Goal: Information Seeking & Learning: Find specific fact

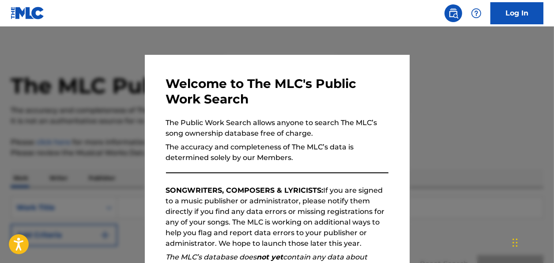
drag, startPoint x: 501, startPoint y: 105, endPoint x: 514, endPoint y: 105, distance: 13.3
click at [466, 105] on div at bounding box center [277, 158] width 554 height 263
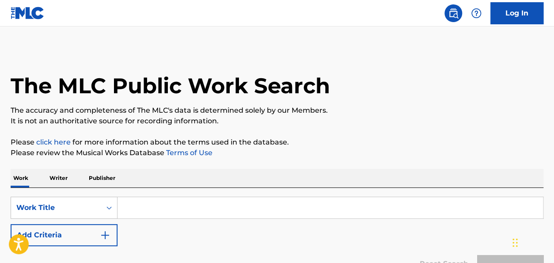
paste input "TO REMAIN THE SAME"
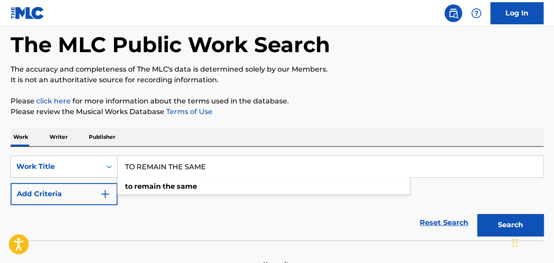
scroll to position [93, 0]
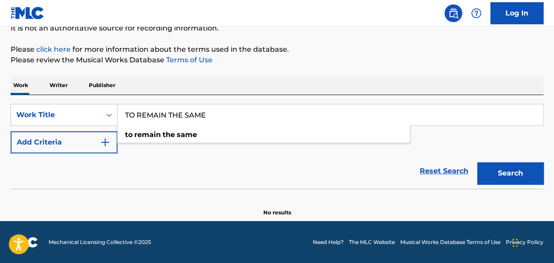
type input "TO REMAIN THE SAME"
click at [466, 176] on button "Search" at bounding box center [510, 173] width 66 height 22
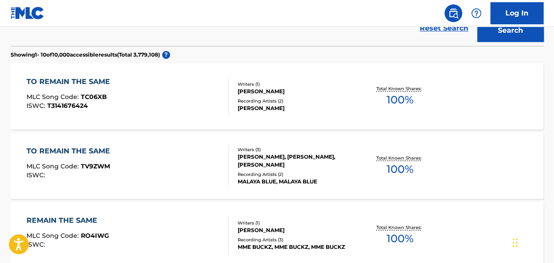
scroll to position [302, 0]
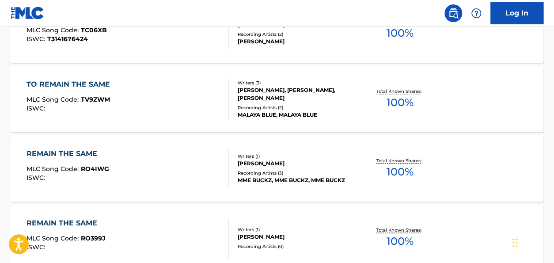
click at [390, 96] on span "100 %" at bounding box center [400, 103] width 27 height 16
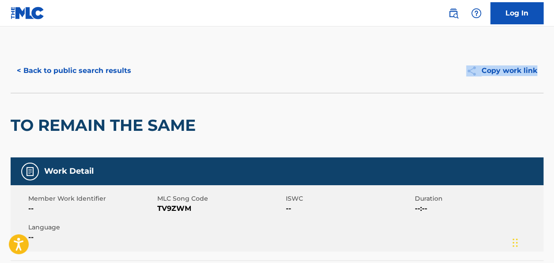
drag, startPoint x: 553, startPoint y: 76, endPoint x: 555, endPoint y: 86, distance: 10.7
click at [466, 86] on html "Accessibility Screen-Reader Guide, Feedback, and Issue Reporting | New window C…" at bounding box center [277, 131] width 554 height 263
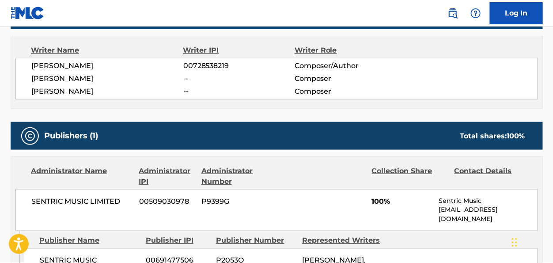
scroll to position [270, 0]
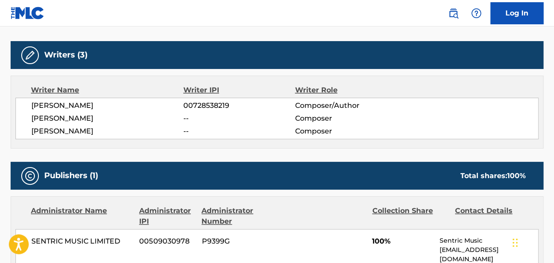
click at [466, 149] on div "Work Detail Member Work Identifier -- MLC Song Code TV9ZWM ISWC -- Duration --:…" at bounding box center [277, 173] width 533 height 572
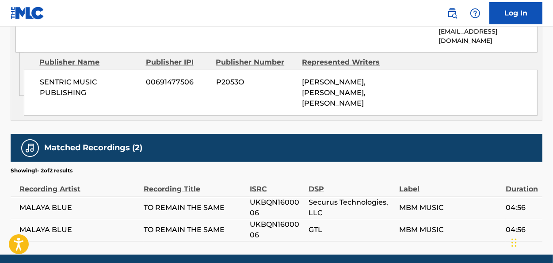
scroll to position [519, 0]
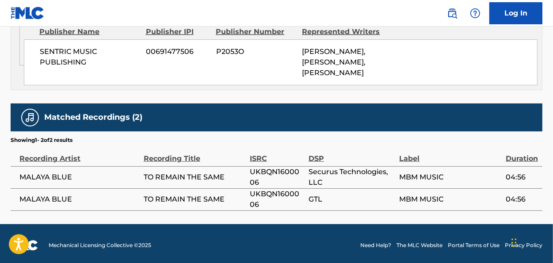
click at [290, 170] on span "UKBQN1600006" at bounding box center [277, 177] width 54 height 21
copy span "UKBQN1600006"
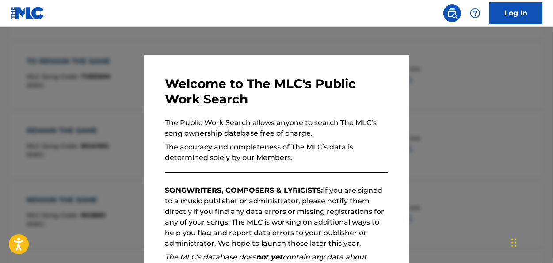
drag, startPoint x: 267, startPoint y: 46, endPoint x: 276, endPoint y: 47, distance: 8.4
click at [270, 46] on div at bounding box center [276, 158] width 553 height 263
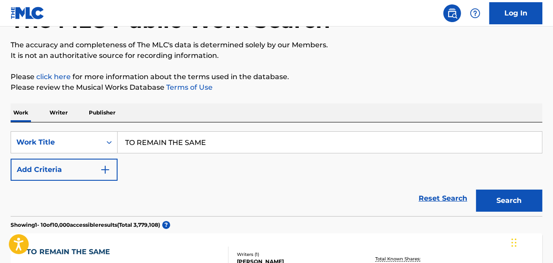
scroll to position [67, 0]
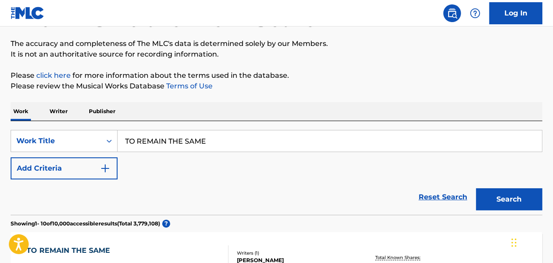
drag, startPoint x: 258, startPoint y: 148, endPoint x: 64, endPoint y: 113, distance: 197.9
type input "LET'S REINVENT"
click at [466, 188] on button "Search" at bounding box center [509, 199] width 66 height 22
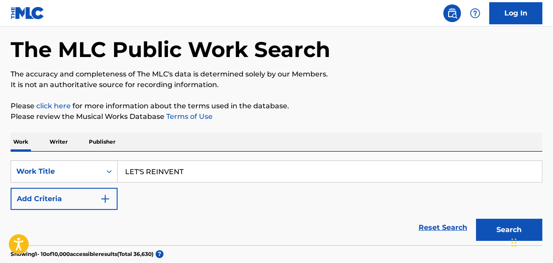
scroll to position [35, 0]
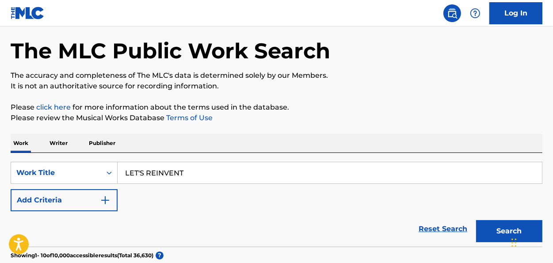
click at [103, 198] on img "Search Form" at bounding box center [105, 200] width 11 height 11
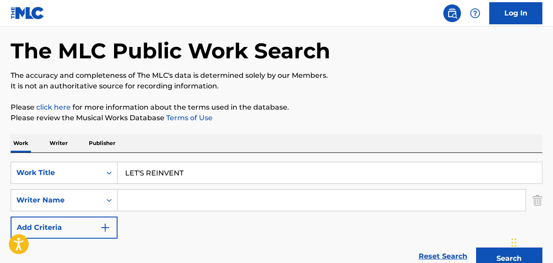
click at [136, 206] on input "Search Form" at bounding box center [322, 200] width 408 height 21
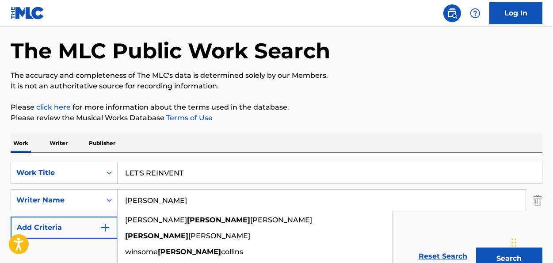
type input "MAUREEN"
click at [466, 231] on button "Search" at bounding box center [509, 258] width 66 height 22
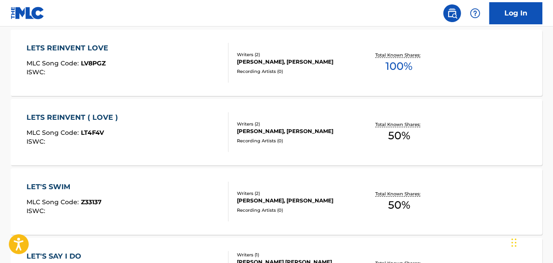
scroll to position [295, 0]
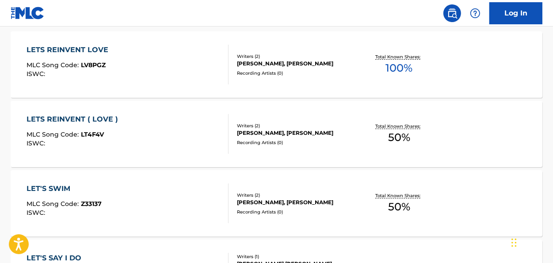
click at [398, 76] on div "Total Known Shares: 100 %" at bounding box center [399, 64] width 88 height 27
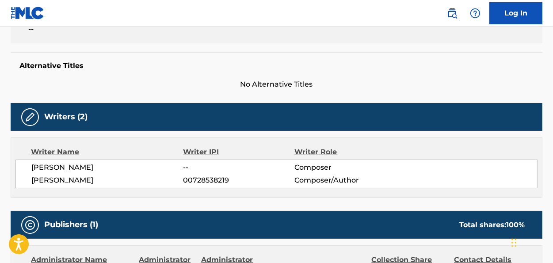
scroll to position [200, 0]
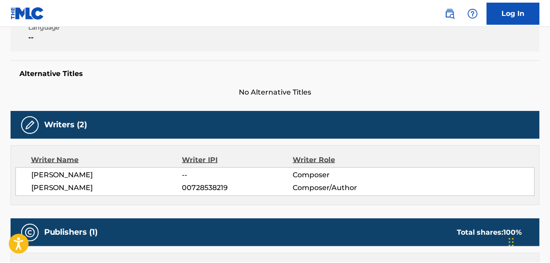
scroll to position [345, 0]
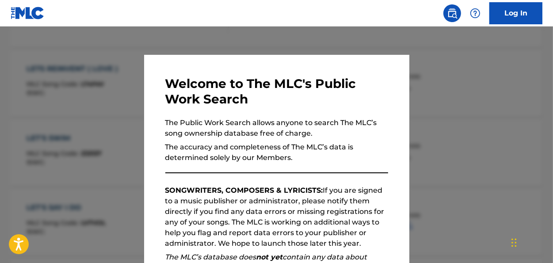
click at [452, 79] on div at bounding box center [276, 158] width 553 height 263
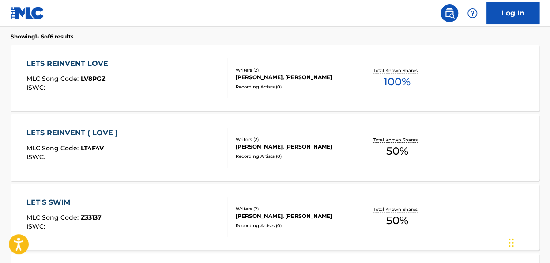
scroll to position [282, 0]
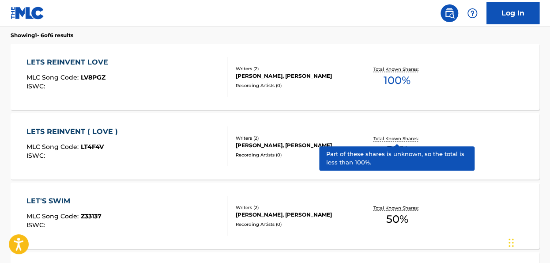
click at [406, 142] on span "50 %" at bounding box center [397, 150] width 22 height 16
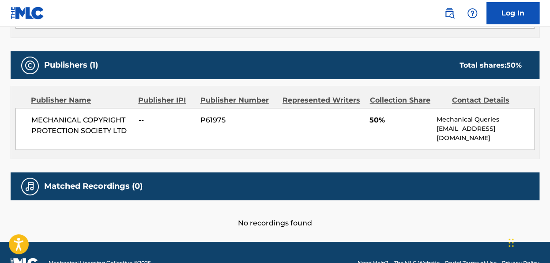
scroll to position [373, 0]
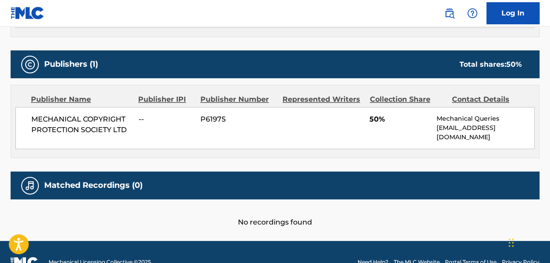
scroll to position [333, 0]
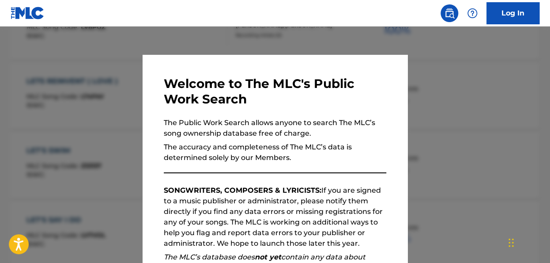
click at [466, 95] on div at bounding box center [275, 158] width 550 height 263
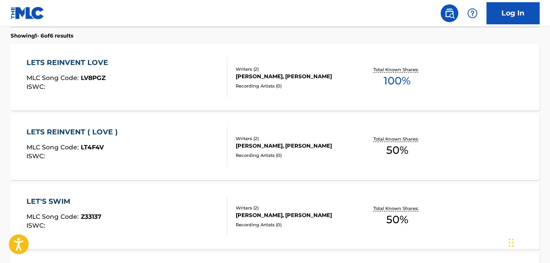
scroll to position [280, 0]
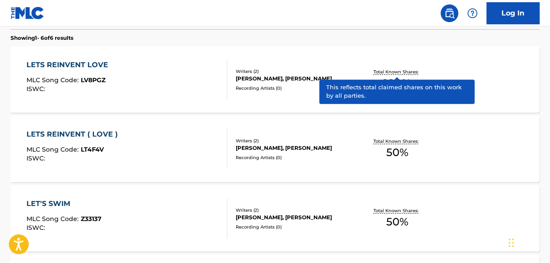
click at [412, 70] on p "Total Known Shares:" at bounding box center [397, 71] width 47 height 7
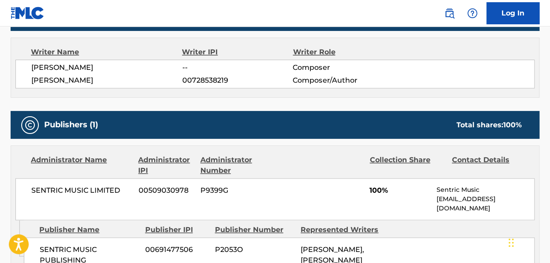
scroll to position [343, 0]
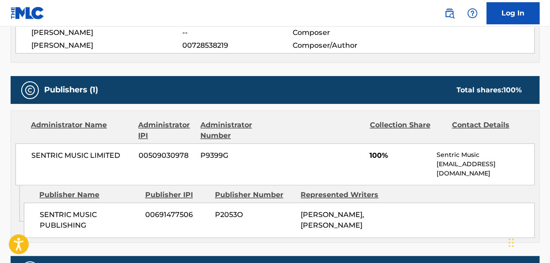
scroll to position [330, 0]
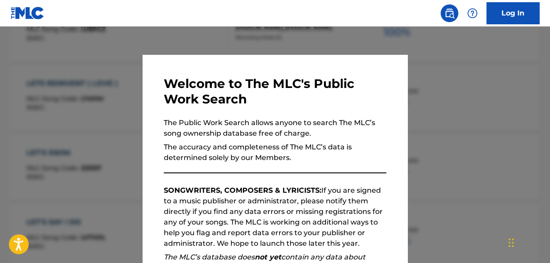
click at [228, 45] on div at bounding box center [275, 158] width 550 height 263
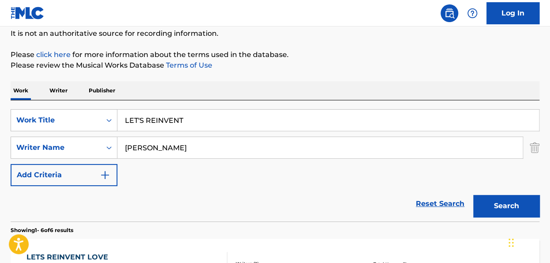
scroll to position [90, 0]
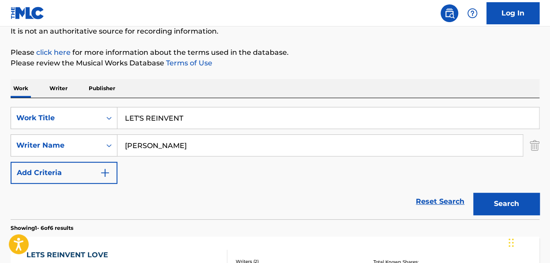
drag, startPoint x: 205, startPoint y: 111, endPoint x: 0, endPoint y: 74, distance: 207.9
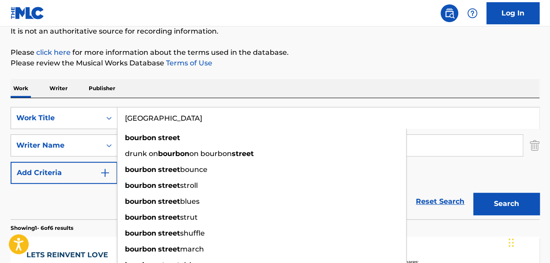
type input "BOURBON STREET"
click at [466, 193] on button "Search" at bounding box center [507, 204] width 66 height 22
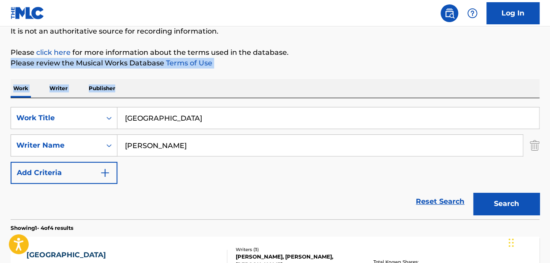
drag, startPoint x: 550, startPoint y: 43, endPoint x: 549, endPoint y: 68, distance: 25.2
click at [466, 70] on div "The MLC Public Work Search The accuracy and completeness of The MLC's data is d…" at bounding box center [275, 255] width 550 height 593
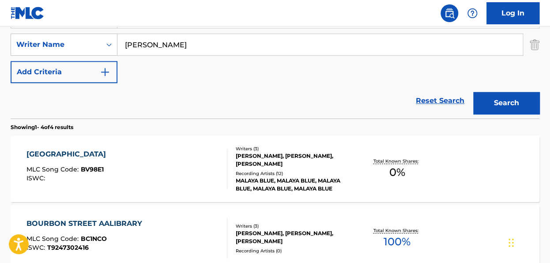
scroll to position [193, 0]
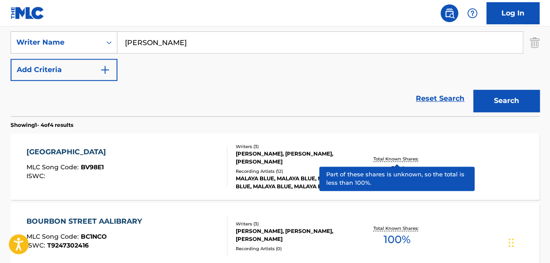
click at [398, 162] on span "0 %" at bounding box center [397, 170] width 16 height 16
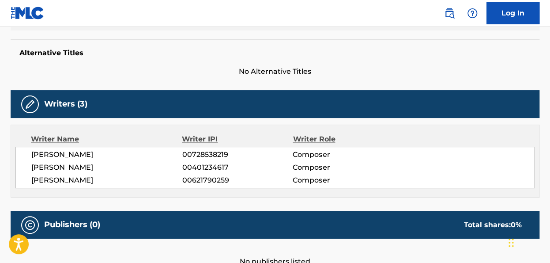
scroll to position [218, 0]
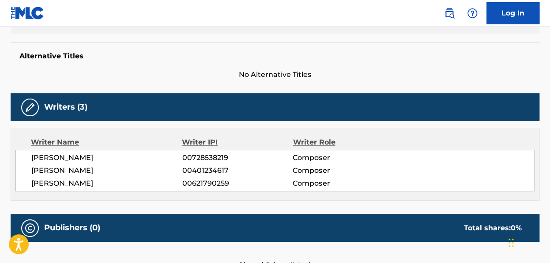
scroll to position [193, 0]
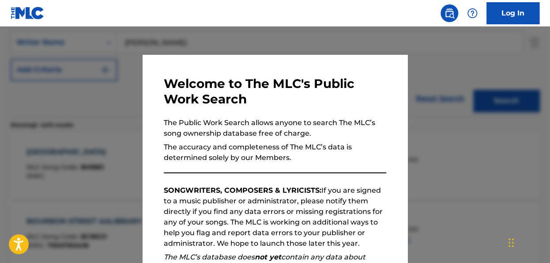
click at [466, 100] on div at bounding box center [275, 158] width 550 height 263
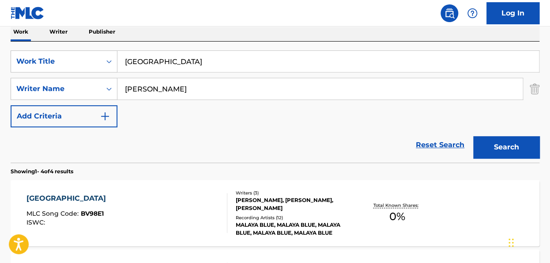
scroll to position [138, 0]
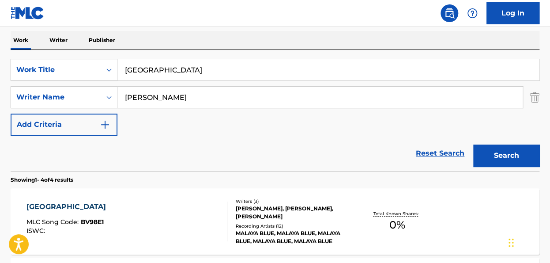
drag, startPoint x: 246, startPoint y: 76, endPoint x: 62, endPoint y: 3, distance: 197.9
click at [94, 23] on div "Log In The MLC Public Work Search The accuracy and completeness of The MLC's da…" at bounding box center [275, 206] width 550 height 689
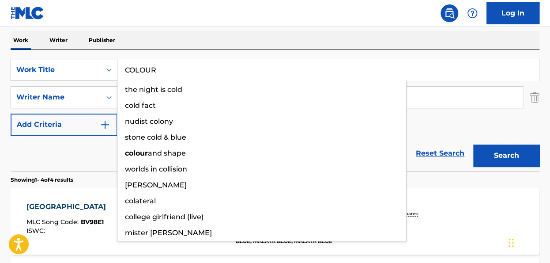
type input "COLOUR"
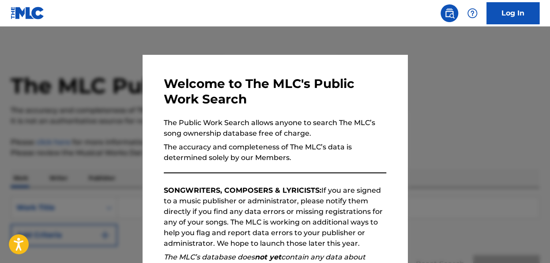
click at [468, 102] on div at bounding box center [275, 158] width 550 height 263
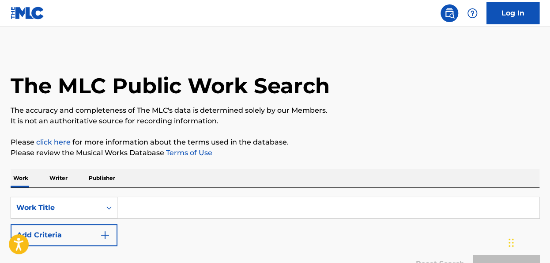
click at [202, 208] on input "Search Form" at bounding box center [329, 207] width 422 height 21
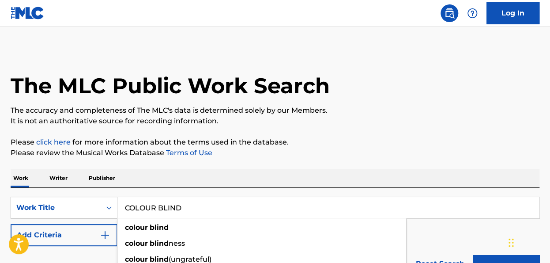
type input "COLOUR BLIND"
click at [221, 174] on div "Work Writer Publisher" at bounding box center [275, 178] width 529 height 19
click at [111, 237] on button "Add Criteria" at bounding box center [64, 235] width 107 height 22
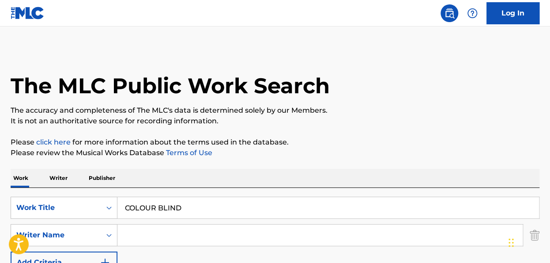
click at [145, 236] on input "Search Form" at bounding box center [321, 234] width 406 height 21
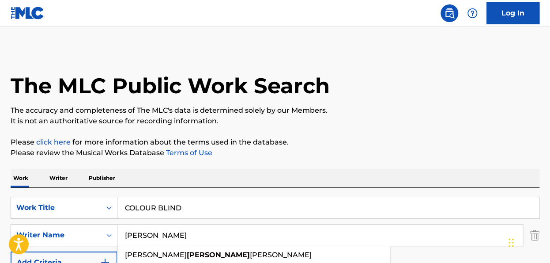
type input "MAUREEN"
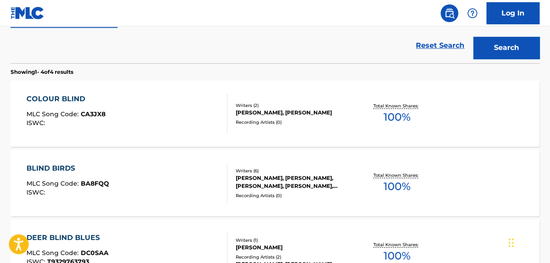
scroll to position [249, 0]
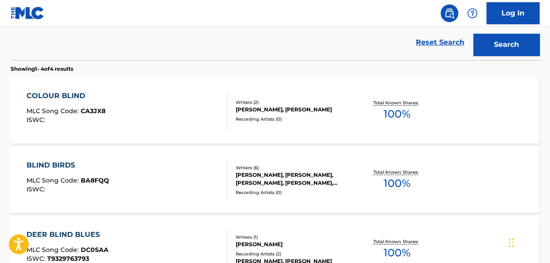
click at [394, 116] on span "100 %" at bounding box center [397, 114] width 27 height 16
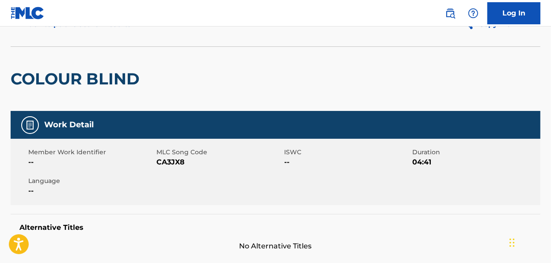
scroll to position [44, 0]
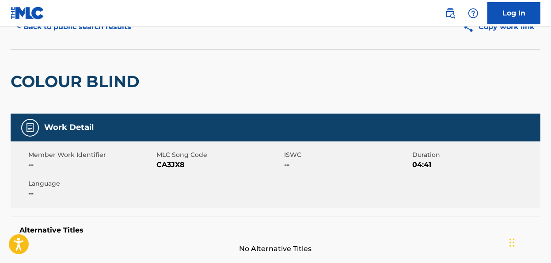
click at [370, 237] on div "Alternative Titles No Alternative Titles" at bounding box center [276, 235] width 530 height 38
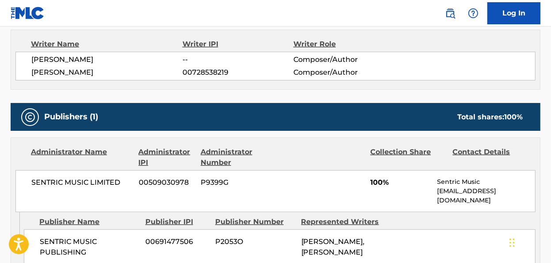
scroll to position [309, 0]
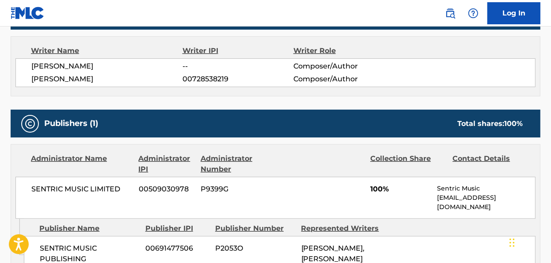
scroll to position [299, 0]
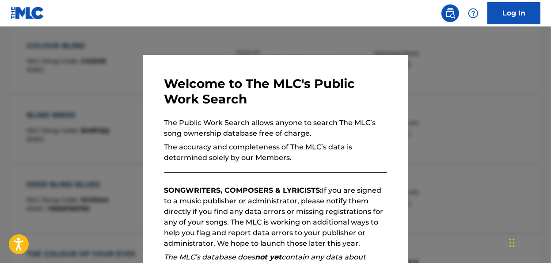
drag, startPoint x: 429, startPoint y: 50, endPoint x: 438, endPoint y: 54, distance: 9.3
click at [430, 51] on div at bounding box center [275, 158] width 551 height 263
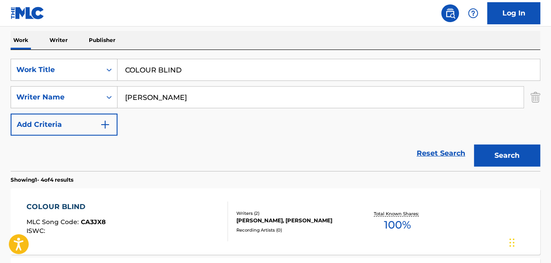
scroll to position [134, 0]
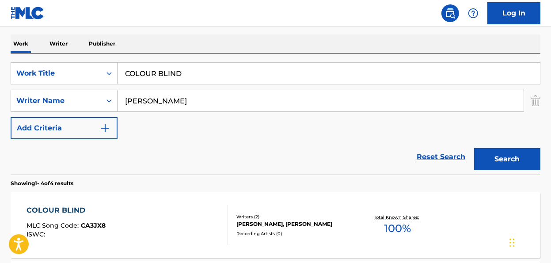
drag, startPoint x: 187, startPoint y: 70, endPoint x: 42, endPoint y: 28, distance: 150.8
click at [46, 31] on div "The MLC Public Work Search The accuracy and completeness of The MLC's data is d…" at bounding box center [275, 210] width 551 height 593
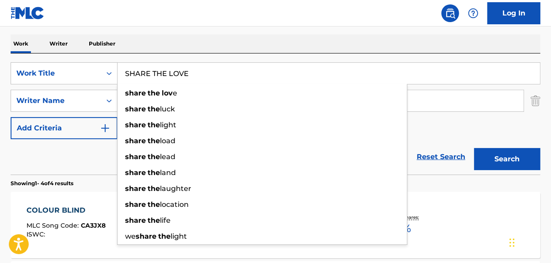
type input "SHARE THE LOVE"
click at [474, 148] on button "Search" at bounding box center [507, 159] width 66 height 22
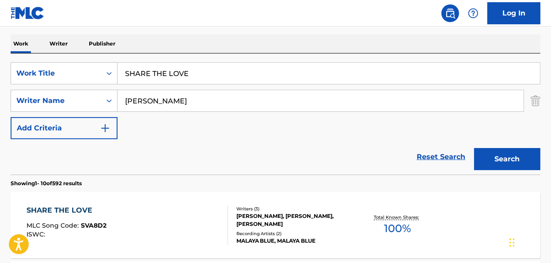
scroll to position [263, 0]
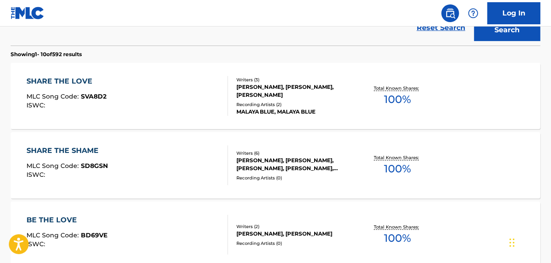
click at [401, 104] on span "100 %" at bounding box center [397, 99] width 27 height 16
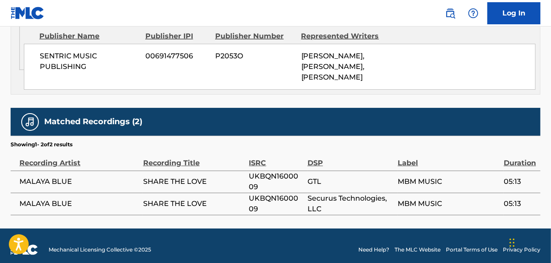
scroll to position [500, 0]
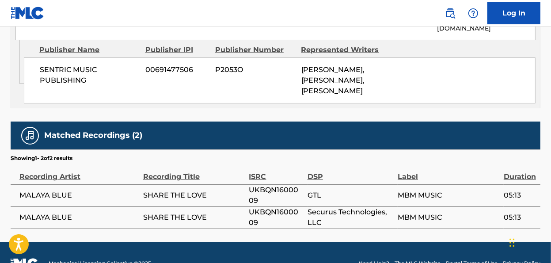
click at [286, 192] on span "UKBQN1600009" at bounding box center [276, 195] width 54 height 21
copy span "UKBQN1600009"
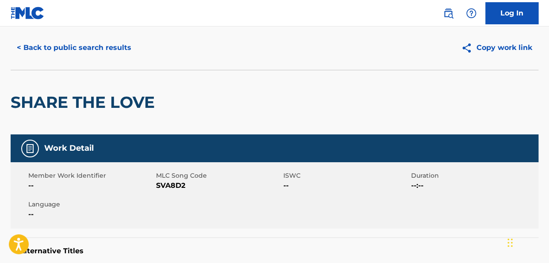
scroll to position [19, 0]
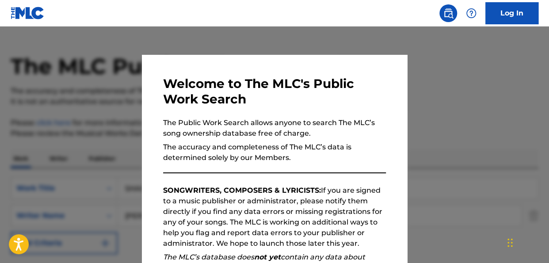
scroll to position [314, 0]
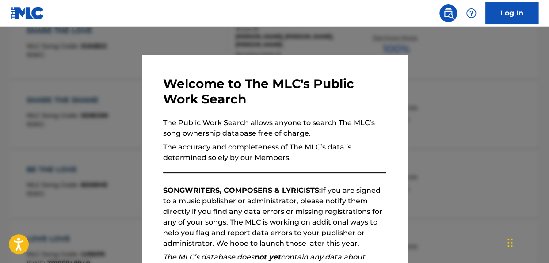
click at [234, 42] on div at bounding box center [274, 158] width 549 height 263
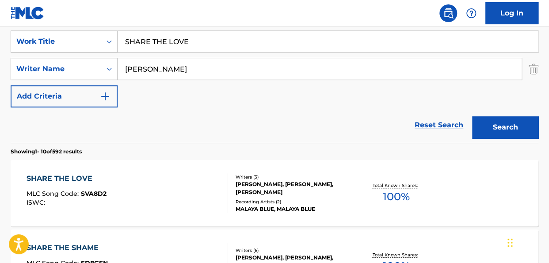
scroll to position [156, 0]
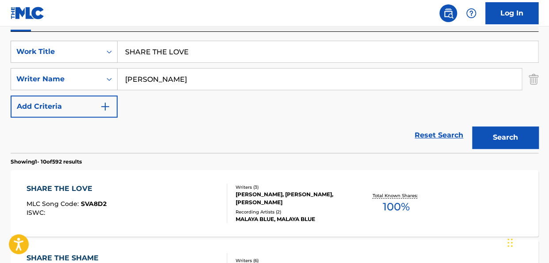
drag, startPoint x: 223, startPoint y: 54, endPoint x: 59, endPoint y: 4, distance: 170.9
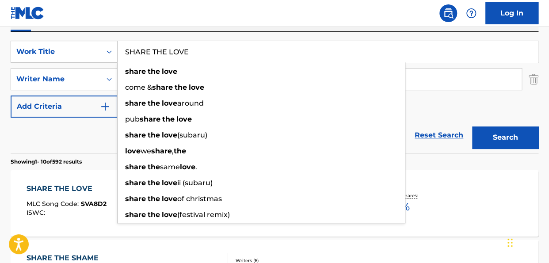
type input "N"
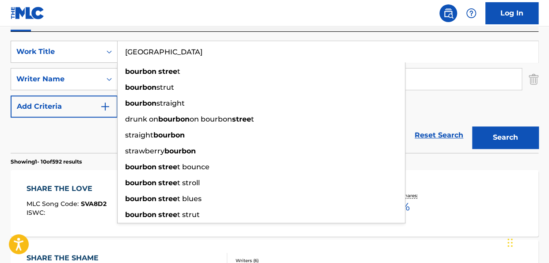
type input "BOURBON STREET"
click at [472, 126] on button "Search" at bounding box center [505, 137] width 66 height 22
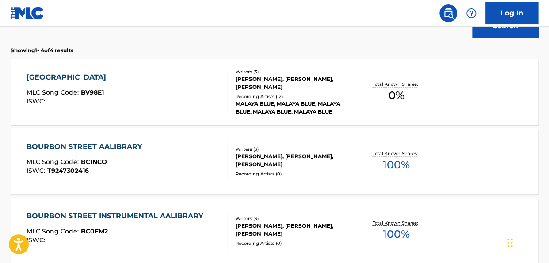
scroll to position [265, 0]
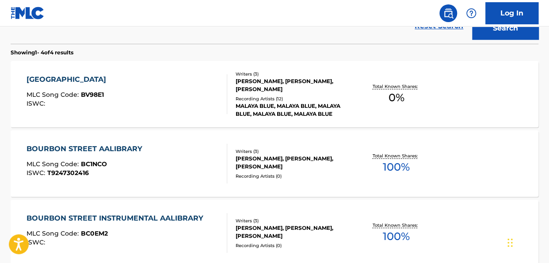
click at [409, 95] on div "Total Known Shares: 0 %" at bounding box center [396, 94] width 88 height 27
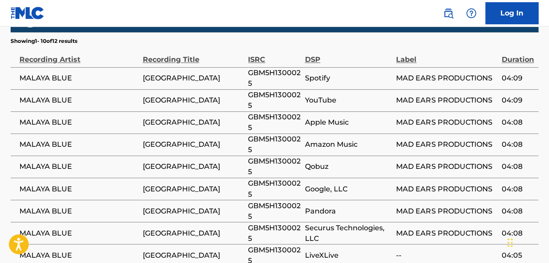
scroll to position [497, 0]
click at [281, 75] on span "GBM5H1300025" at bounding box center [274, 78] width 52 height 21
copy span "GBM5H1300025"
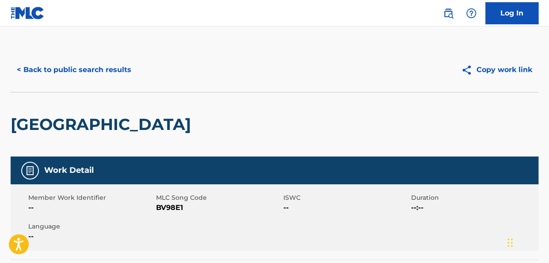
scroll to position [0, 0]
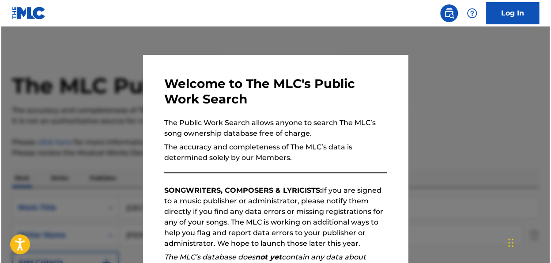
scroll to position [315, 0]
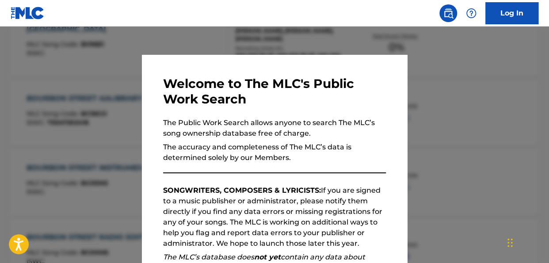
click at [494, 86] on div at bounding box center [274, 158] width 549 height 263
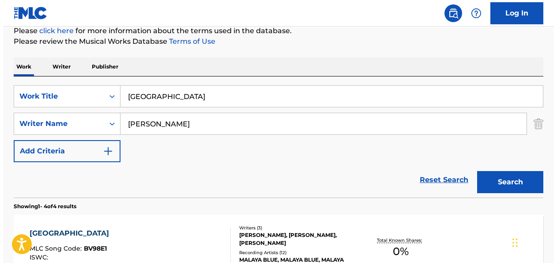
scroll to position [113, 0]
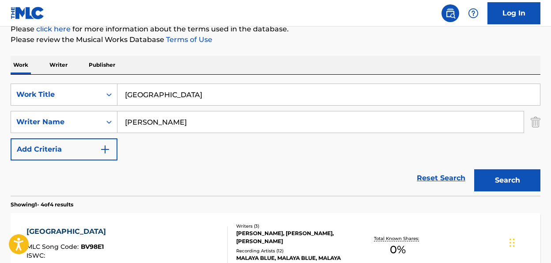
drag, startPoint x: 182, startPoint y: 90, endPoint x: 87, endPoint y: 47, distance: 105.0
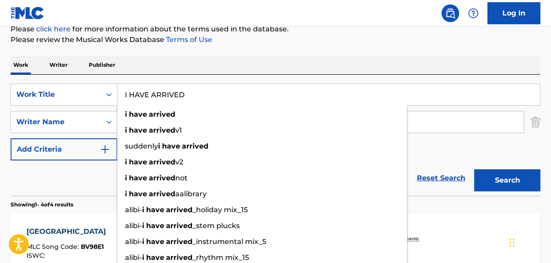
type input "I HAVE ARRIVED"
click at [474, 169] on button "Search" at bounding box center [507, 180] width 66 height 22
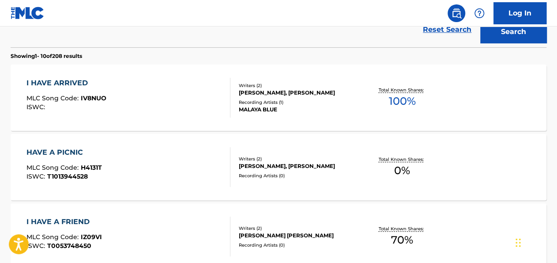
scroll to position [289, 0]
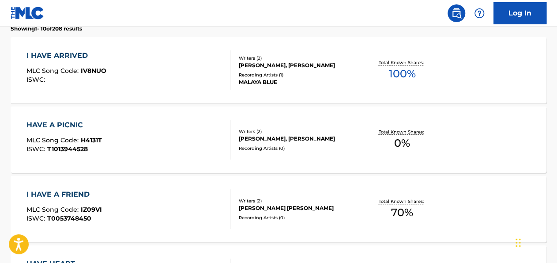
click at [404, 75] on span "100 %" at bounding box center [402, 74] width 27 height 16
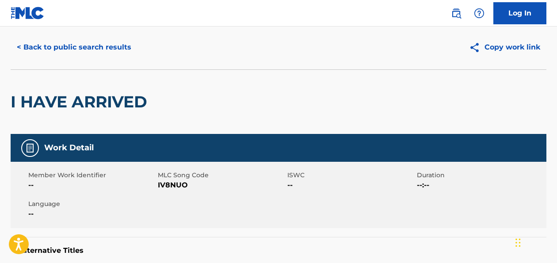
scroll to position [12, 0]
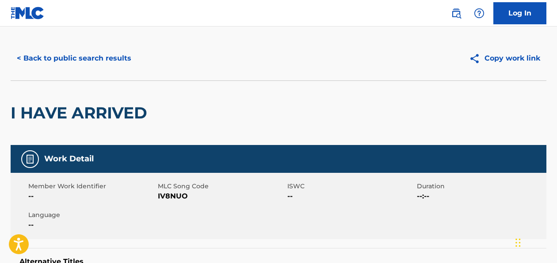
click at [0, 17] on nav "Log In" at bounding box center [278, 13] width 557 height 27
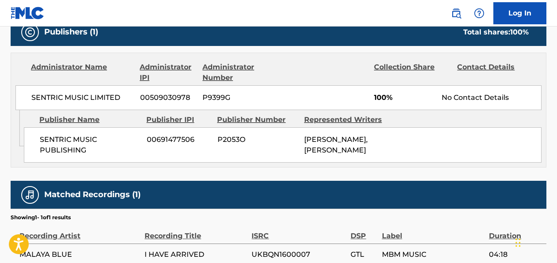
scroll to position [468, 0]
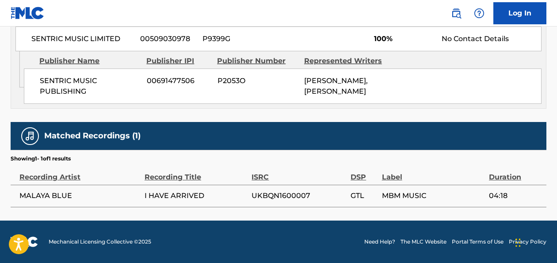
click at [279, 199] on span "UKBQN1600007" at bounding box center [298, 195] width 95 height 11
copy span "UKBQN1600007"
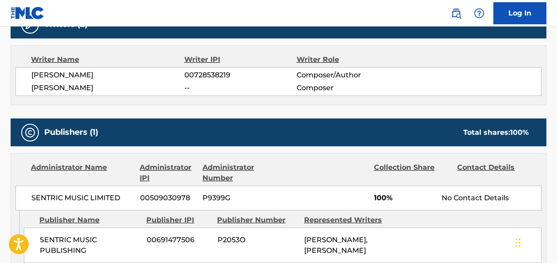
scroll to position [299, 0]
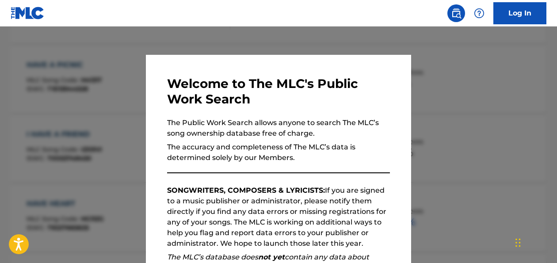
scroll to position [339, 0]
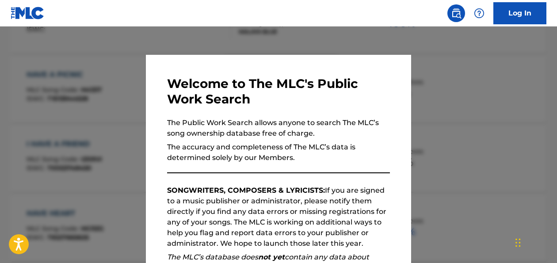
click at [299, 37] on div at bounding box center [278, 158] width 557 height 263
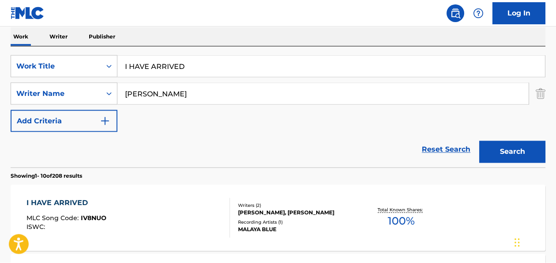
scroll to position [147, 0]
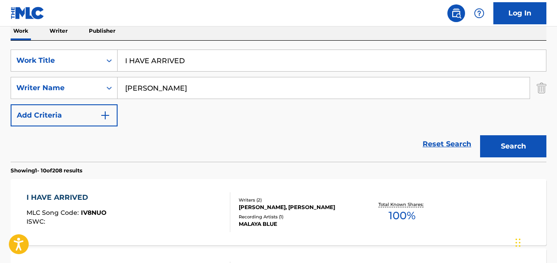
drag, startPoint x: 241, startPoint y: 66, endPoint x: 8, endPoint y: 34, distance: 234.6
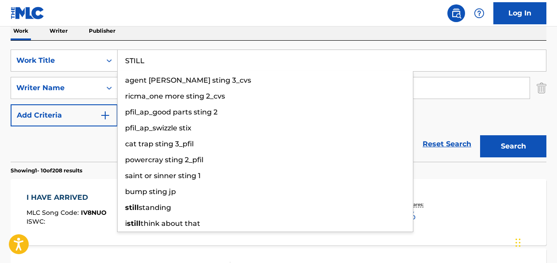
type input "STILL"
click at [480, 135] on button "Search" at bounding box center [513, 146] width 66 height 22
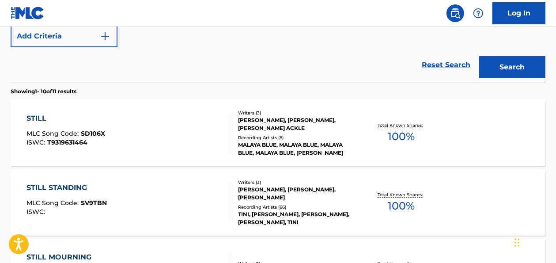
scroll to position [222, 0]
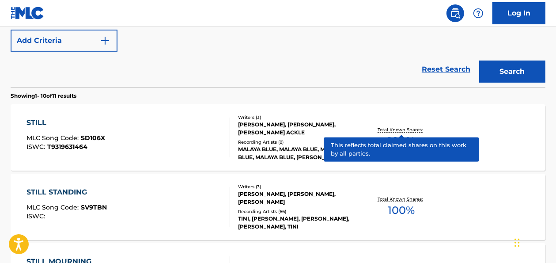
click at [403, 129] on p "Total Known Shares:" at bounding box center [401, 129] width 47 height 7
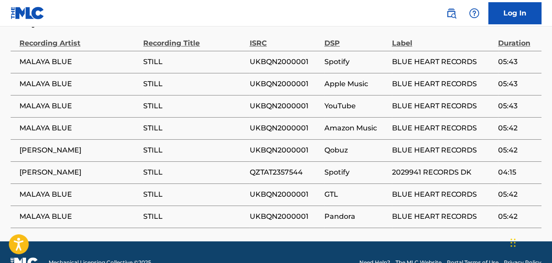
scroll to position [637, 0]
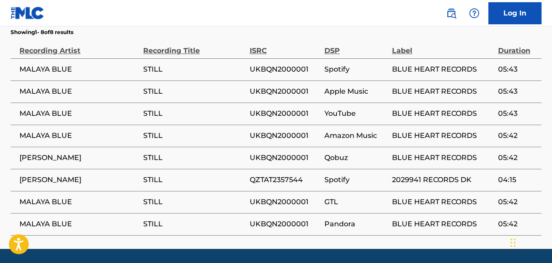
click at [295, 130] on span "UKBQN2000001" at bounding box center [284, 135] width 70 height 11
copy span "UKBQN2000001"
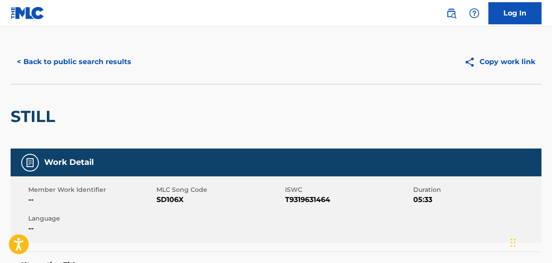
scroll to position [0, 0]
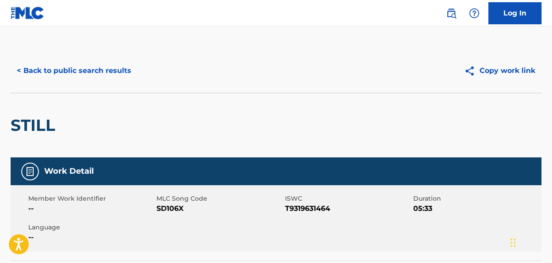
click at [52, 72] on button "< Back to public search results" at bounding box center [74, 71] width 127 height 22
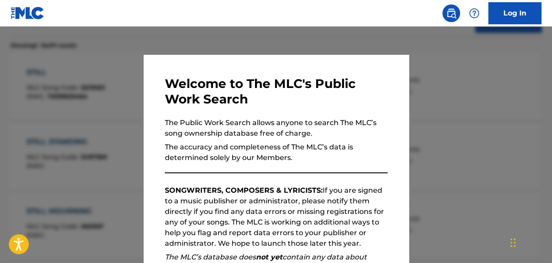
click at [283, 41] on div at bounding box center [276, 158] width 552 height 263
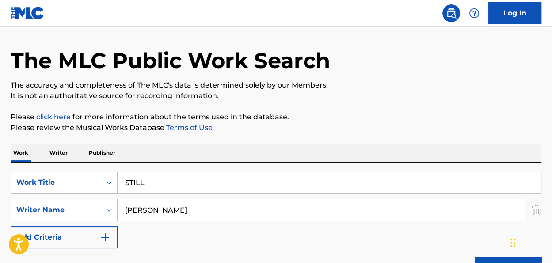
scroll to position [38, 0]
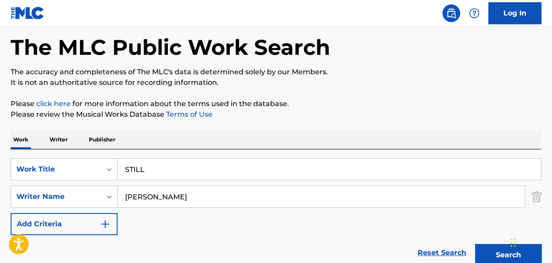
drag, startPoint x: 168, startPoint y: 171, endPoint x: 116, endPoint y: 149, distance: 56.6
click at [119, 153] on div "SearchWithCriteria9e346620-5baa-4234-be06-738fbff47431 Work Title STILL SearchW…" at bounding box center [276, 209] width 531 height 121
click at [109, 130] on p "Publisher" at bounding box center [102, 139] width 32 height 19
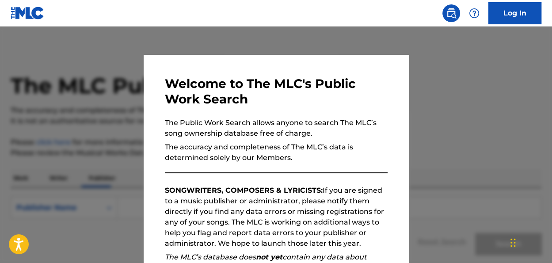
drag, startPoint x: 508, startPoint y: 63, endPoint x: 526, endPoint y: 62, distance: 18.1
click at [508, 64] on div at bounding box center [276, 158] width 552 height 263
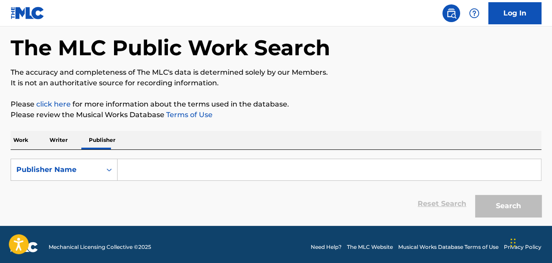
scroll to position [43, 0]
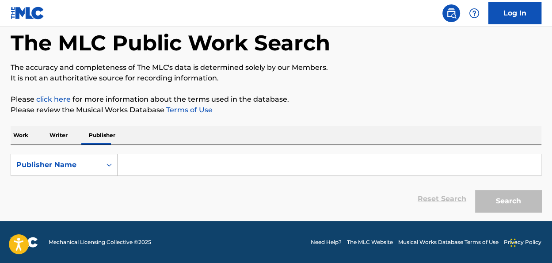
click at [23, 134] on p "Work" at bounding box center [21, 135] width 20 height 19
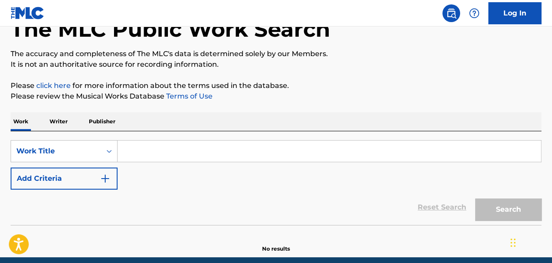
scroll to position [70, 0]
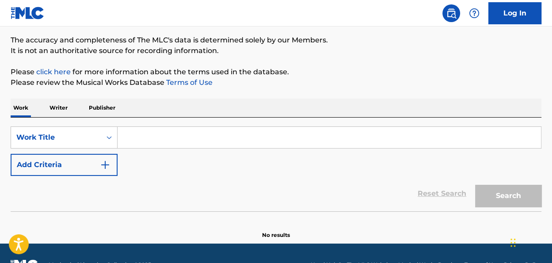
click at [223, 136] on input "Search Form" at bounding box center [329, 137] width 423 height 21
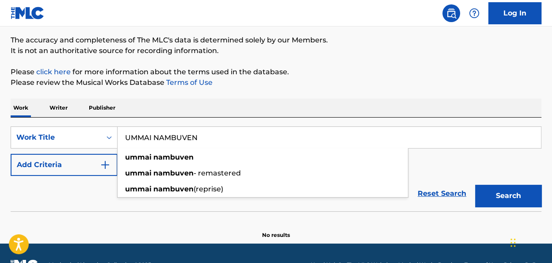
type input "UMMAI NAMBUVEN"
click at [273, 115] on div "Work Writer Publisher" at bounding box center [276, 108] width 531 height 19
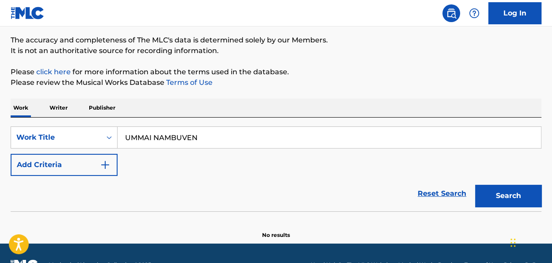
click at [108, 163] on img "Search Form" at bounding box center [105, 164] width 11 height 11
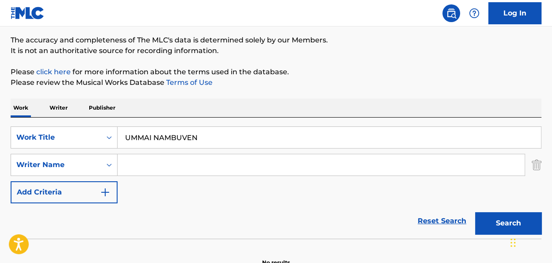
click at [159, 166] on input "Search Form" at bounding box center [321, 164] width 407 height 21
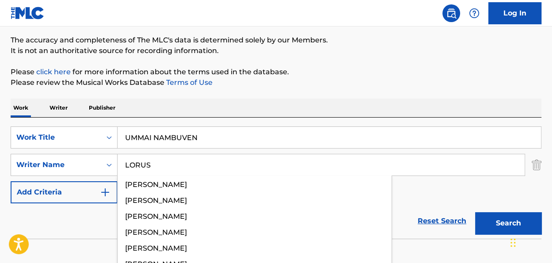
type input "LORUS"
click at [475, 212] on button "Search" at bounding box center [508, 223] width 66 height 22
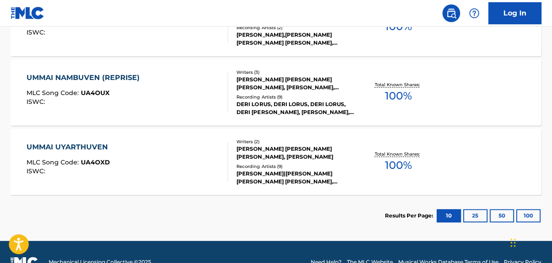
scroll to position [356, 0]
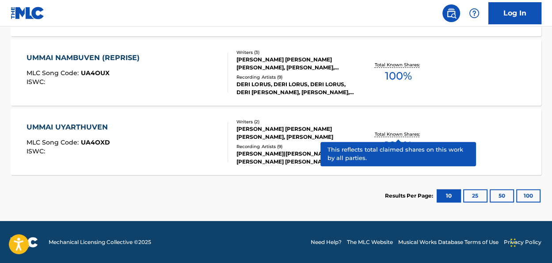
click at [419, 133] on p "Total Known Shares:" at bounding box center [398, 134] width 47 height 7
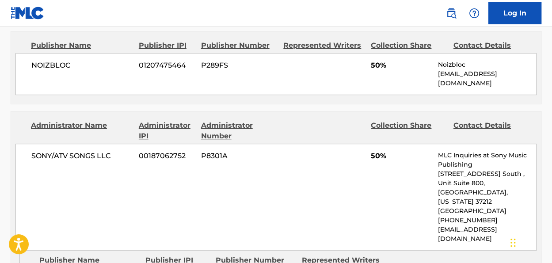
scroll to position [412, 0]
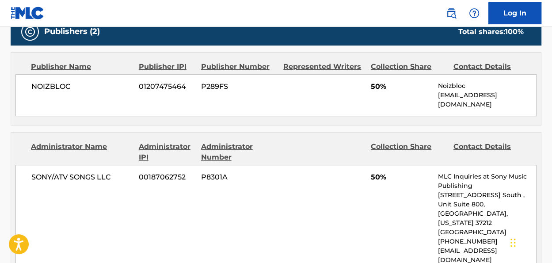
click at [52, 81] on span "NOIZBLOC" at bounding box center [81, 86] width 101 height 11
copy span "NOIZBLOC"
drag, startPoint x: 550, startPoint y: 121, endPoint x: 551, endPoint y: 128, distance: 6.2
click at [551, 128] on div "< Back to public search results Copy work link UMMAI UYARTHUVEN Work Detail Mem…" at bounding box center [276, 193] width 552 height 1112
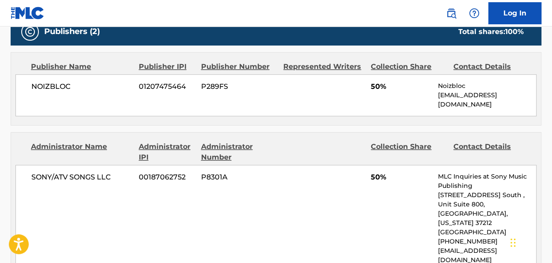
click at [72, 172] on span "SONY/ATV SONGS LLC" at bounding box center [81, 177] width 101 height 11
copy div "SONY/ATV SONGS LLC"
click at [54, 81] on span "NOIZBLOC" at bounding box center [81, 86] width 101 height 11
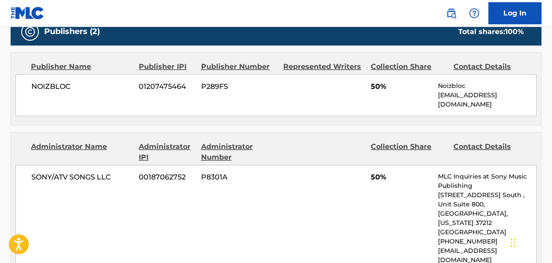
click at [65, 81] on span "NOIZBLOC" at bounding box center [81, 86] width 101 height 11
copy span "NOIZBLOC"
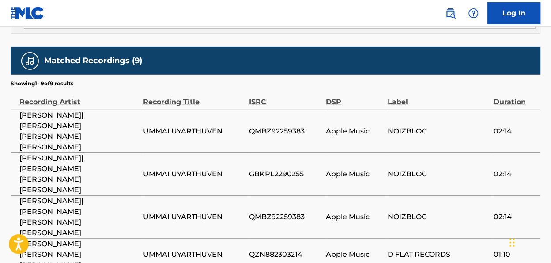
scroll to position [769, 0]
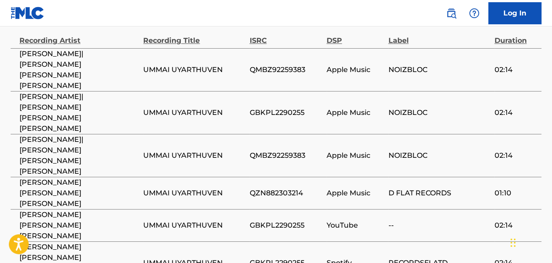
click at [284, 220] on span "GBKPL2290255" at bounding box center [285, 225] width 72 height 11
drag, startPoint x: 284, startPoint y: 108, endPoint x: 242, endPoint y: 70, distance: 56.3
click at [242, 134] on td "UMMAI UYARTHUVEN" at bounding box center [196, 155] width 106 height 43
click at [276, 258] on span "GBKPL2290255" at bounding box center [285, 263] width 72 height 11
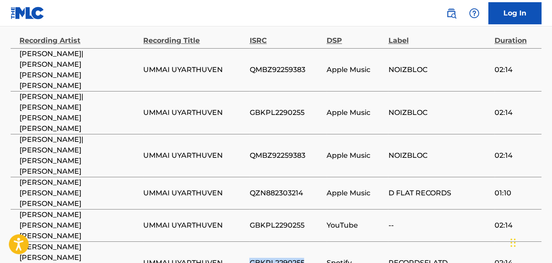
click at [276, 258] on span "GBKPL2290255" at bounding box center [285, 263] width 72 height 11
copy span "GBKPL2290255"
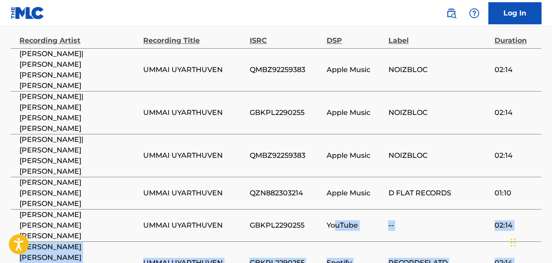
drag, startPoint x: 378, startPoint y: 168, endPoint x: 330, endPoint y: 107, distance: 78.3
click at [332, 113] on tbody "[PERSON_NAME]|[PERSON_NAME] [PERSON_NAME] [PERSON_NAME] UMMAI UYARTHUVEN QMBZ92…" at bounding box center [276, 219] width 531 height 343
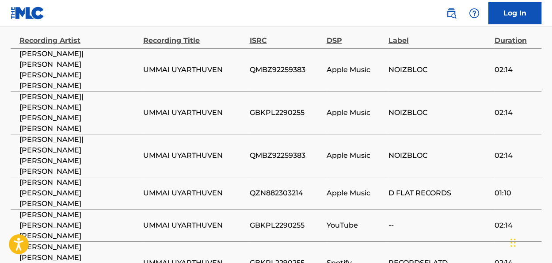
click at [296, 150] on span "QMBZ92259383" at bounding box center [285, 155] width 72 height 11
copy span "QMBZ92259383"
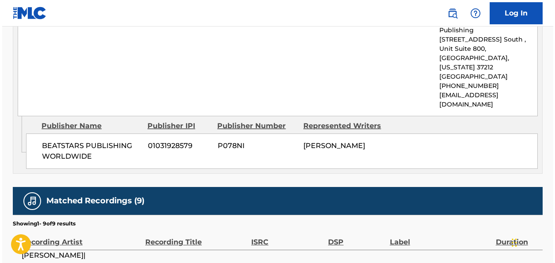
scroll to position [565, 0]
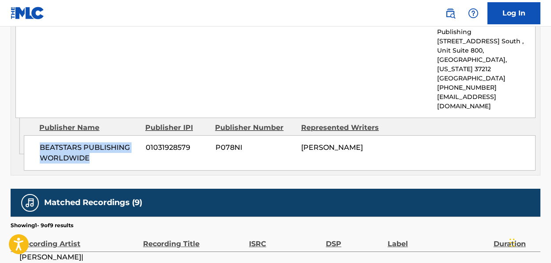
drag, startPoint x: 38, startPoint y: 107, endPoint x: 95, endPoint y: 109, distance: 56.6
click at [99, 135] on div "BEATSTARS PUBLISHING WORLDWIDE 01031928579 P078NI [PERSON_NAME]" at bounding box center [280, 152] width 512 height 35
copy span "BEATSTARS PUBLISHING WORLDWIDE"
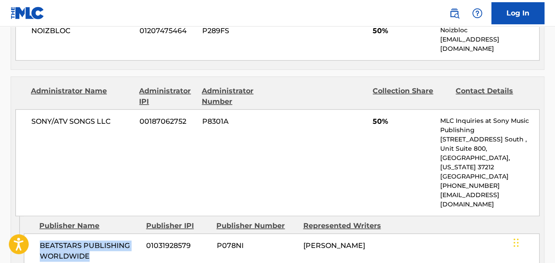
scroll to position [505, 0]
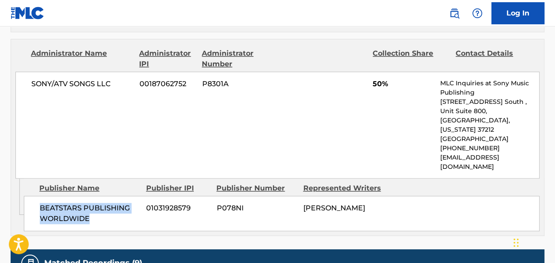
copy span "BEATSTARS PUBLISHING WORLDWIDE"
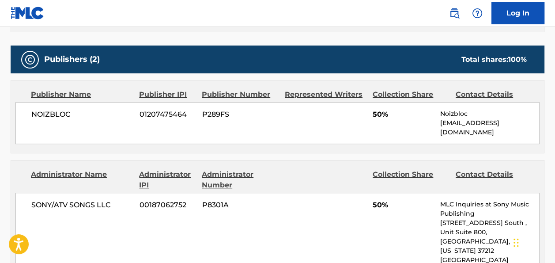
scroll to position [348, 0]
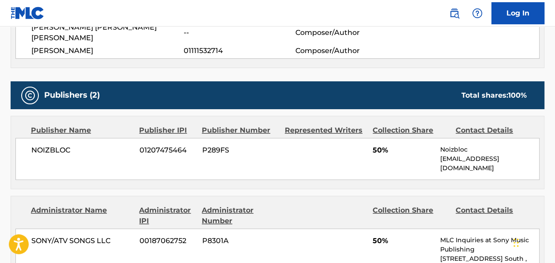
click at [498, 154] on p "[EMAIL_ADDRESS][DOMAIN_NAME]" at bounding box center [489, 163] width 99 height 19
copy p "[EMAIL_ADDRESS][DOMAIN_NAME]"
click at [295, 205] on div at bounding box center [325, 215] width 81 height 21
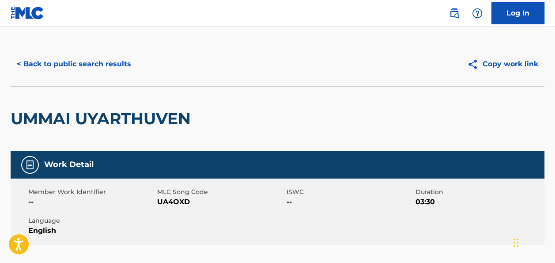
scroll to position [1, 0]
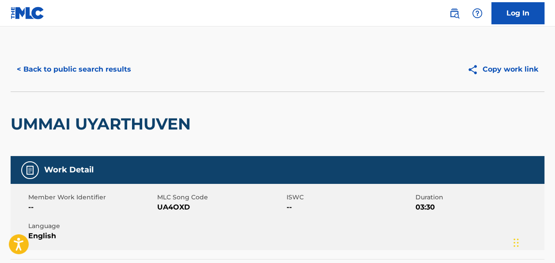
click at [41, 68] on button "< Back to public search results" at bounding box center [74, 69] width 127 height 22
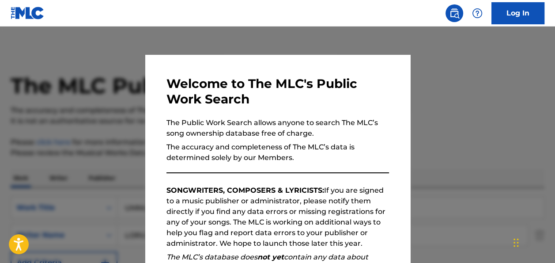
click at [485, 70] on div at bounding box center [277, 158] width 555 height 263
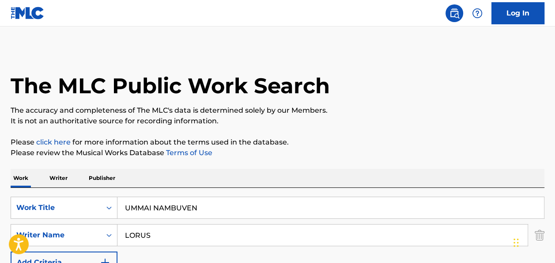
click at [193, 205] on input "UMMAI NAMBUVEN" at bounding box center [331, 207] width 427 height 21
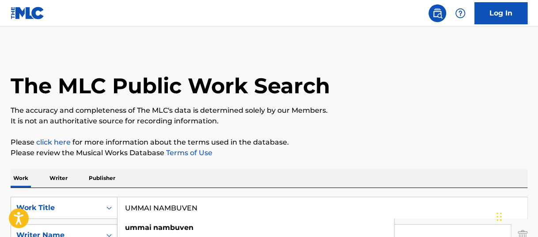
drag, startPoint x: -2, startPoint y: 189, endPoint x: -23, endPoint y: 180, distance: 23.0
click at [0, 180] on html "Accessibility Screen-Reader Guide, Feedback, and Issue Reporting | New window L…" at bounding box center [269, 118] width 538 height 237
type input "A"
type input "[PERSON_NAME]"
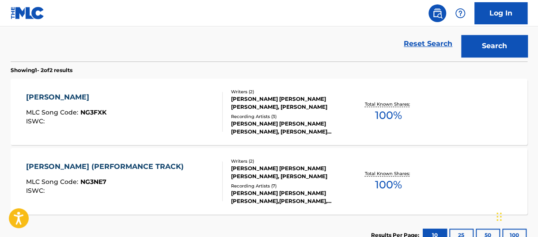
scroll to position [246, 0]
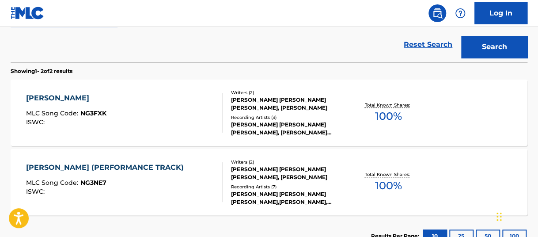
click at [369, 124] on div "Total Known Shares: 100 %" at bounding box center [388, 112] width 86 height 27
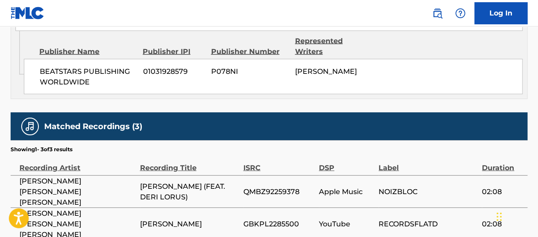
scroll to position [662, 0]
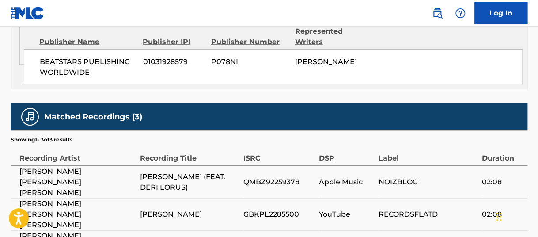
click at [266, 176] on span "QMBZ92259378" at bounding box center [278, 181] width 71 height 11
copy span "QMBZ92259378"
click at [277, 208] on span "GBKPL2285500" at bounding box center [278, 213] width 71 height 11
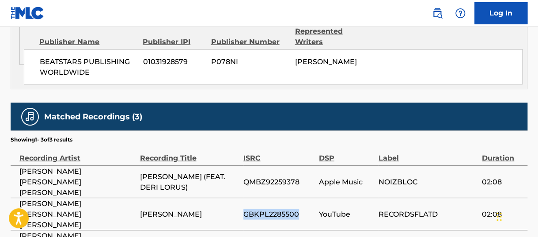
copy span "GBKPL2285500"
drag, startPoint x: 209, startPoint y: 118, endPoint x: 234, endPoint y: 132, distance: 27.9
click at [234, 171] on span "[PERSON_NAME] (FEAT. DERI LORUS)" at bounding box center [189, 181] width 99 height 21
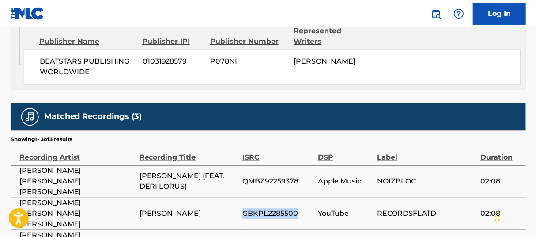
scroll to position [297, 0]
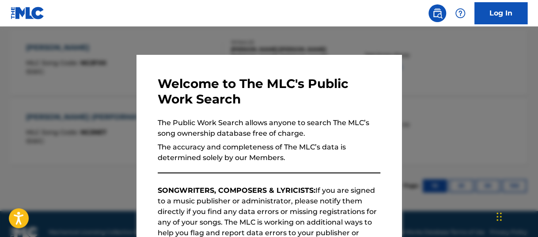
click at [460, 56] on div at bounding box center [269, 145] width 538 height 237
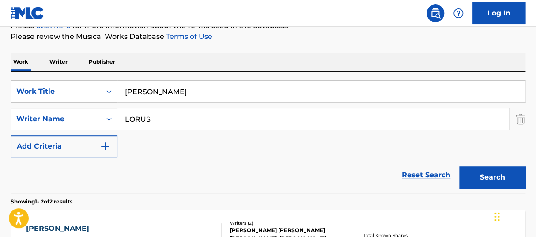
scroll to position [121, 0]
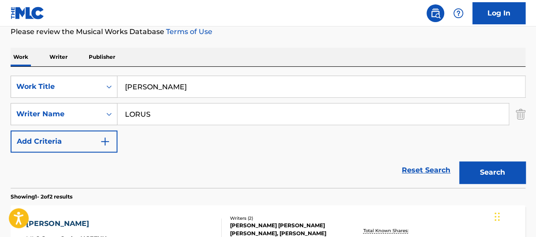
drag, startPoint x: 214, startPoint y: 92, endPoint x: 102, endPoint y: 71, distance: 114.2
click at [99, 71] on div "SearchWithCriteria37f924ff-36c7-4a42-8fee-d6b368323f95 Work Title NANDRI SOLLUV…" at bounding box center [268, 127] width 515 height 121
click at [338, 70] on div "SearchWithCriteria37f924ff-36c7-4a42-8fee-d6b368323f95 Work Title NANDRI SOLLUV…" at bounding box center [268, 127] width 515 height 121
drag, startPoint x: 173, startPoint y: 79, endPoint x: 4, endPoint y: 64, distance: 170.3
click at [63, 56] on div "Work Writer Publisher SearchWithCriteria37f924ff-36c7-4a42-8fee-d6b368323f95 Wo…" at bounding box center [268, 215] width 515 height 334
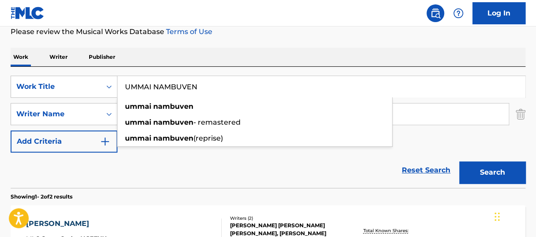
type input "UMMAI NAMBUVEN"
click at [459, 161] on button "Search" at bounding box center [492, 172] width 66 height 22
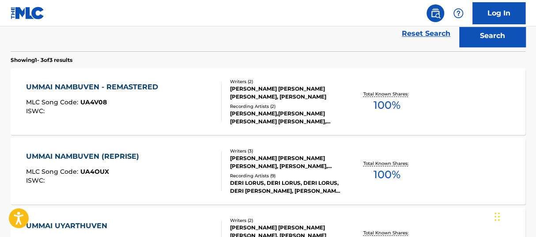
scroll to position [262, 0]
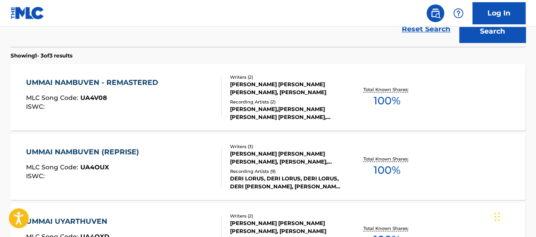
click at [385, 104] on span "100 %" at bounding box center [386, 101] width 27 height 16
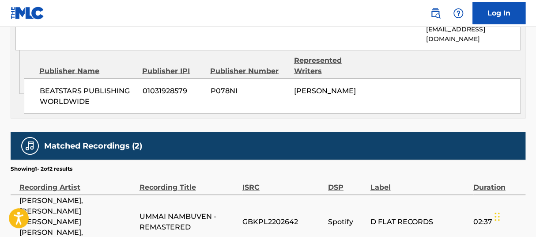
scroll to position [640, 0]
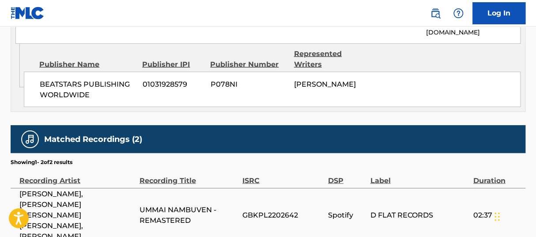
click at [284, 209] on span "GBKPL2202642" at bounding box center [283, 214] width 81 height 11
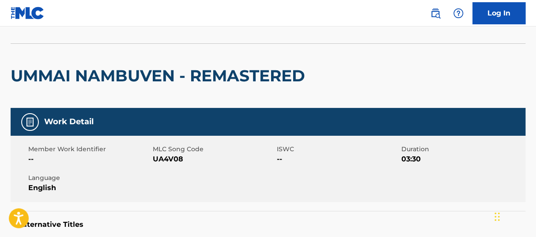
scroll to position [0, 0]
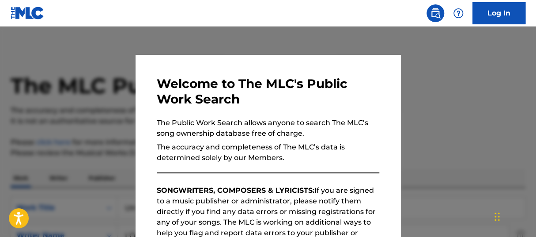
scroll to position [312, 0]
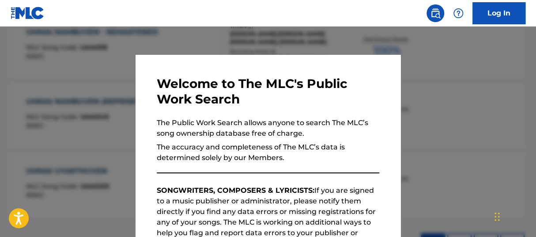
click at [318, 45] on div at bounding box center [268, 145] width 536 height 237
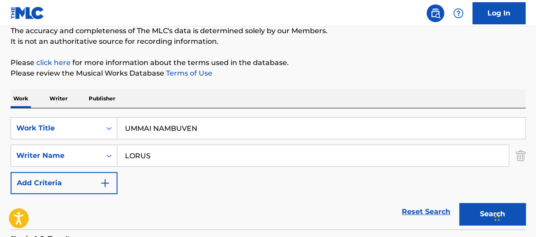
scroll to position [92, 0]
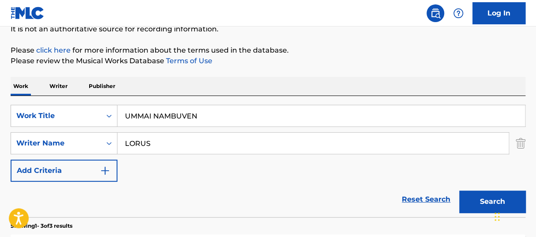
drag, startPoint x: 100, startPoint y: 98, endPoint x: 51, endPoint y: 88, distance: 50.5
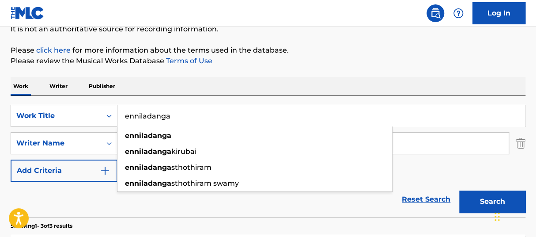
type input "enniladanga"
click at [459, 190] on button "Search" at bounding box center [492, 201] width 66 height 22
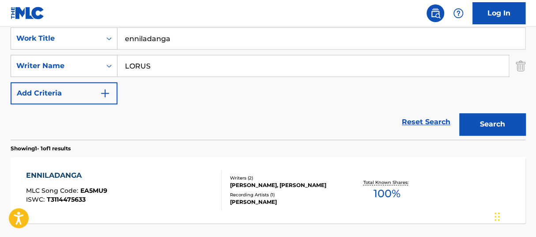
scroll to position [191, 0]
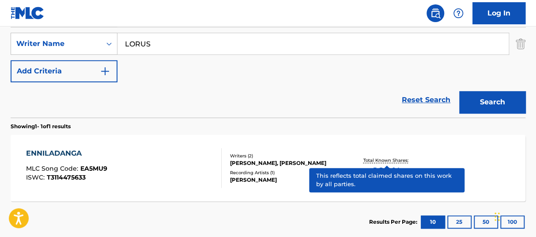
click at [401, 162] on p "Total Known Shares:" at bounding box center [386, 160] width 47 height 7
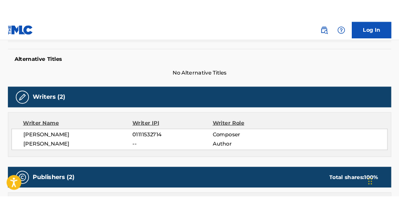
scroll to position [222, 0]
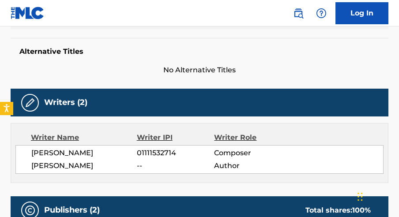
scroll to position [191, 0]
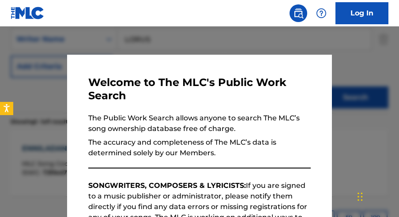
click at [158, 30] on div at bounding box center [199, 135] width 399 height 217
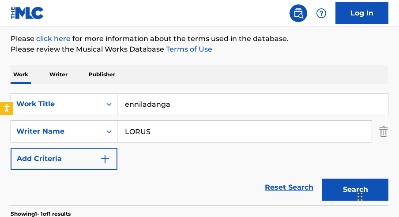
scroll to position [87, 0]
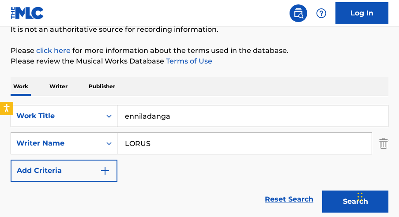
drag, startPoint x: 62, startPoint y: 89, endPoint x: 11, endPoint y: 56, distance: 60.0
click at [19, 69] on div "The MLC Public Work Search The accuracy and completeness of The MLC's data is d…" at bounding box center [199, 152] width 399 height 381
click at [18, 56] on p "Please review the Musical Works Database Terms of Use" at bounding box center [200, 61] width 378 height 11
click at [56, 86] on p "Writer" at bounding box center [58, 86] width 23 height 19
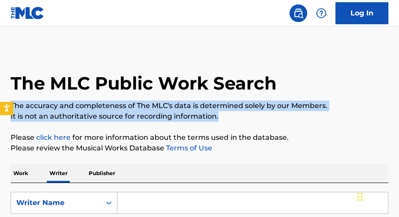
drag, startPoint x: 399, startPoint y: 86, endPoint x: 399, endPoint y: 104, distance: 17.7
click at [398, 112] on div "The MLC Public Work Search The accuracy and completeness of The MLC's data is d…" at bounding box center [199, 152] width 399 height 206
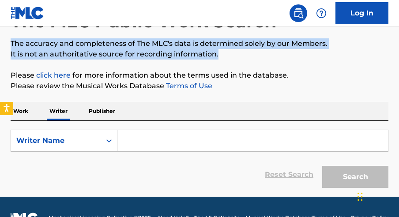
scroll to position [64, 0]
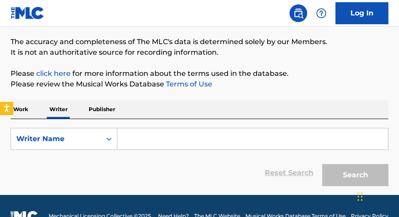
drag, startPoint x: 201, startPoint y: 125, endPoint x: 197, endPoint y: 136, distance: 11.7
click at [201, 128] on div "SearchWithCriteriad978495d-554c-43a5-882a-11e75a9242a2 Writer Name Reset Search…" at bounding box center [200, 155] width 378 height 72
click at [196, 138] on input "Search Form" at bounding box center [253, 139] width 271 height 21
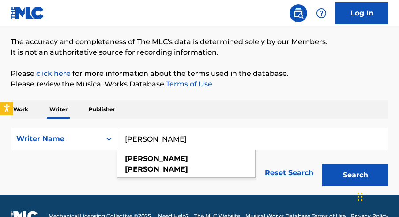
type input "[PERSON_NAME]"
click at [322, 164] on button "Search" at bounding box center [355, 175] width 66 height 22
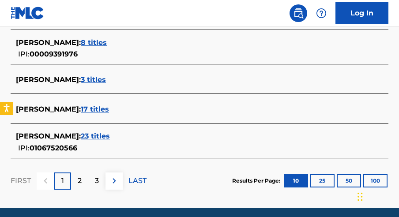
scroll to position [419, 0]
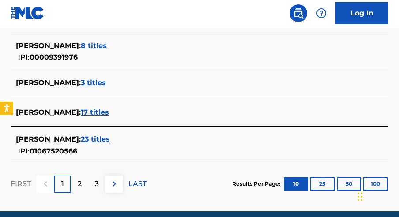
click at [110, 140] on span "23 titles" at bounding box center [95, 139] width 29 height 8
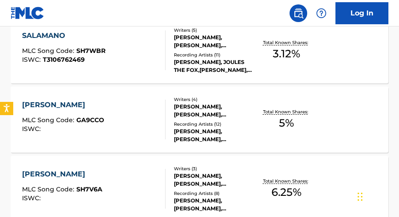
scroll to position [325, 0]
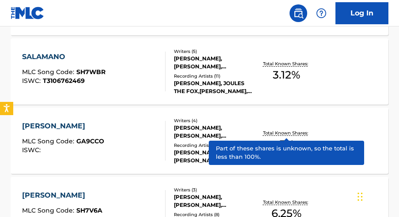
click at [299, 133] on p "Total Known Shares:" at bounding box center [286, 133] width 47 height 7
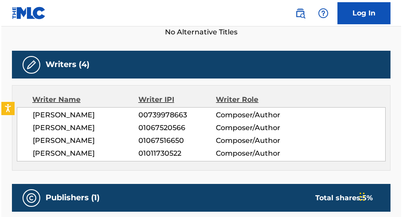
scroll to position [262, 0]
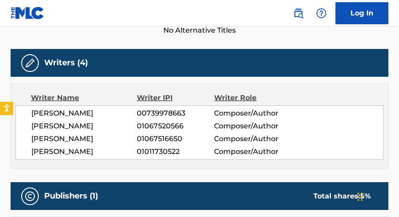
click at [76, 151] on span "[PERSON_NAME]" at bounding box center [84, 152] width 106 height 11
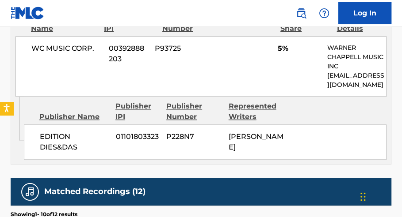
scroll to position [451, 0]
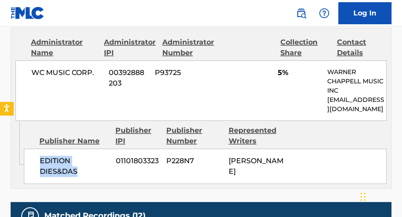
drag, startPoint x: 33, startPoint y: 155, endPoint x: 84, endPoint y: 182, distance: 58.5
click at [84, 183] on div "Admin Original Publisher Connecting Line Publisher Name Publisher IPI Publisher…" at bounding box center [200, 155] width 379 height 68
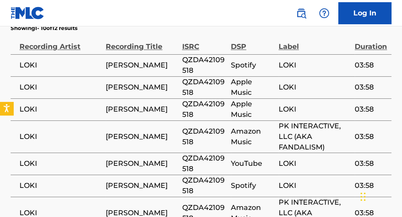
scroll to position [659, 0]
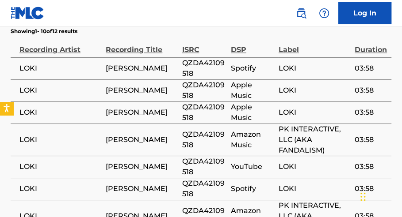
click at [200, 58] on span "QZDA42109518" at bounding box center [204, 68] width 44 height 21
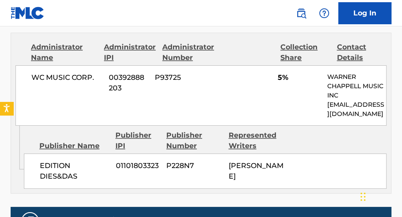
scroll to position [441, 0]
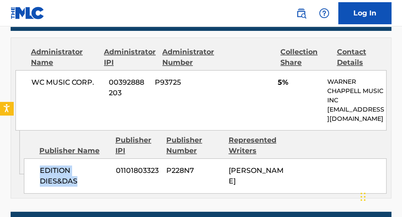
drag, startPoint x: 34, startPoint y: 162, endPoint x: 66, endPoint y: 183, distance: 38.0
click at [34, 168] on div "EDITION DIES&DAS 01101803323 P228N7 [PERSON_NAME]" at bounding box center [205, 176] width 362 height 35
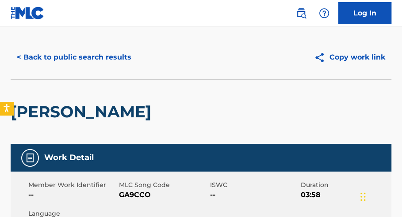
scroll to position [0, 0]
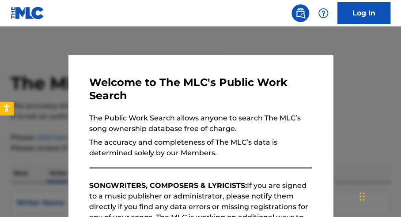
scroll to position [111, 0]
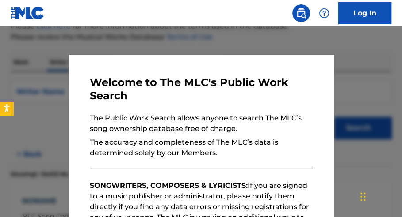
click at [211, 28] on div at bounding box center [201, 135] width 402 height 217
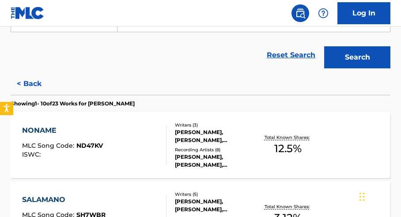
scroll to position [184, 0]
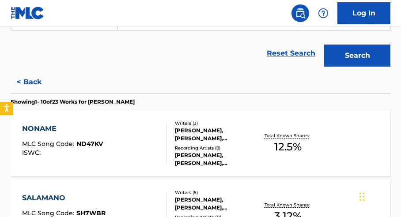
click at [287, 142] on span "12.5 %" at bounding box center [287, 147] width 27 height 16
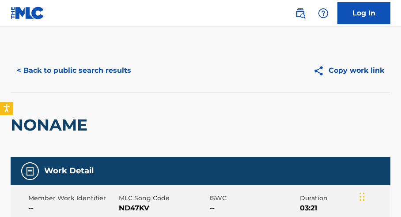
scroll to position [111, 0]
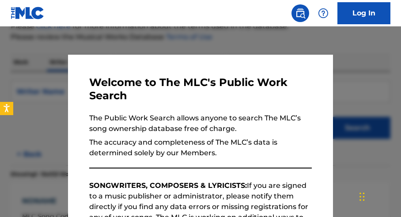
click at [359, 66] on div at bounding box center [200, 135] width 401 height 217
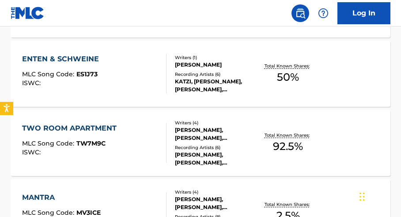
scroll to position [392, 0]
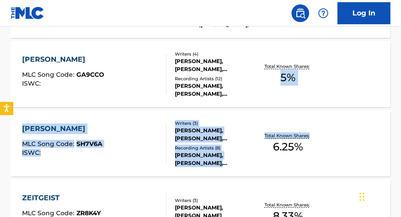
click at [400, 123] on div "The MLC Public Work Search The accuracy and completeness of The MLC's data is d…" at bounding box center [200, 148] width 401 height 982
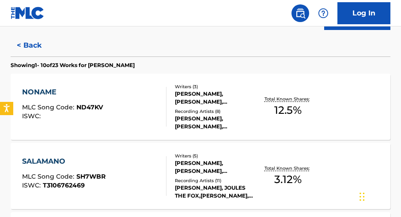
scroll to position [216, 0]
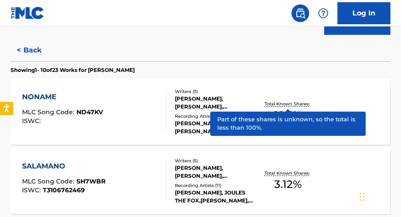
click at [300, 105] on p "Total Known Shares:" at bounding box center [288, 104] width 47 height 7
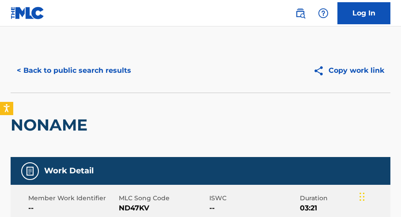
click at [401, 58] on html "Accessibility Screen-Reader Guide, Feedback, and Issue Reporting | New window L…" at bounding box center [200, 108] width 401 height 217
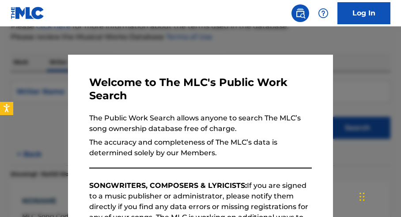
drag, startPoint x: 209, startPoint y: 45, endPoint x: 288, endPoint y: 61, distance: 80.7
click at [210, 45] on div at bounding box center [200, 135] width 401 height 217
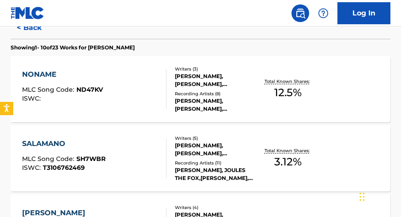
scroll to position [282, 0]
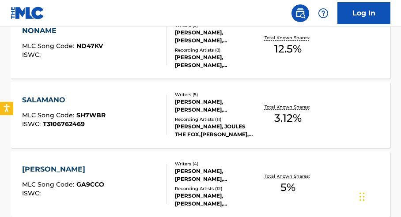
click at [297, 110] on span "3.12 %" at bounding box center [287, 118] width 27 height 16
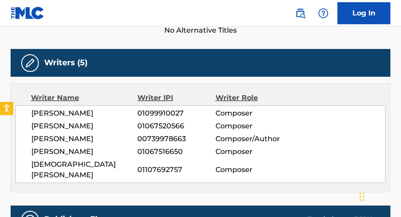
scroll to position [255, 0]
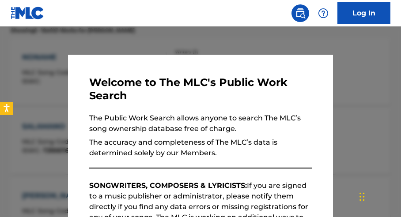
click at [371, 45] on div at bounding box center [200, 135] width 401 height 217
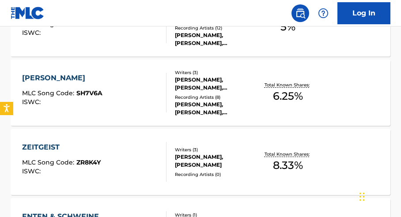
scroll to position [444, 0]
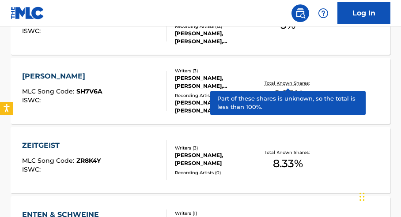
click at [296, 84] on p "Total Known Shares:" at bounding box center [288, 83] width 47 height 7
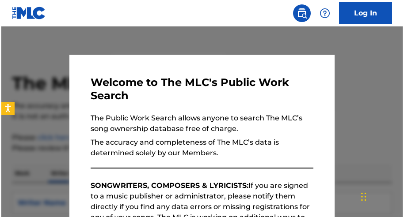
scroll to position [111, 0]
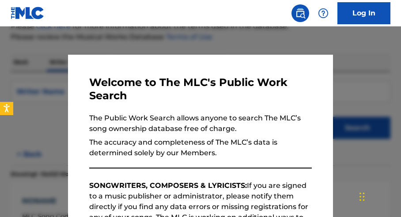
drag, startPoint x: 351, startPoint y: 77, endPoint x: 317, endPoint y: 67, distance: 35.4
click at [349, 77] on div at bounding box center [200, 135] width 401 height 217
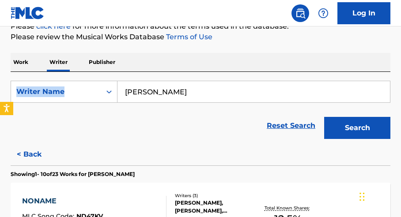
drag, startPoint x: 402, startPoint y: 68, endPoint x: 403, endPoint y: 74, distance: 6.7
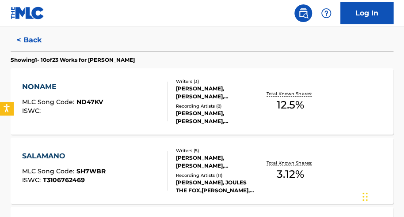
scroll to position [217, 0]
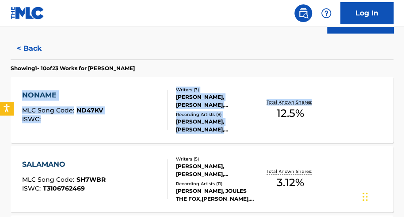
drag, startPoint x: 403, startPoint y: 64, endPoint x: 399, endPoint y: 76, distance: 12.9
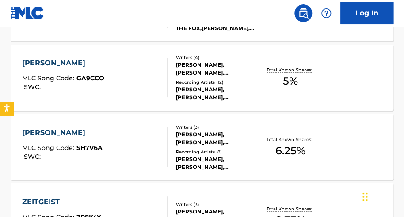
scroll to position [397, 0]
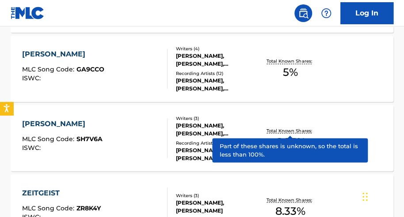
click at [302, 132] on p "Total Known Shares:" at bounding box center [289, 130] width 47 height 7
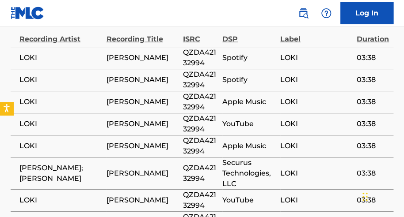
scroll to position [652, 0]
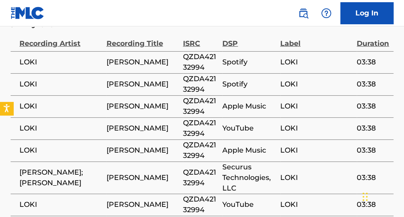
click at [200, 57] on span "QZDA42132994" at bounding box center [200, 62] width 35 height 21
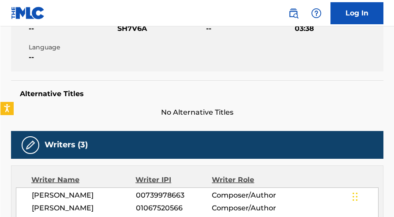
scroll to position [0, 0]
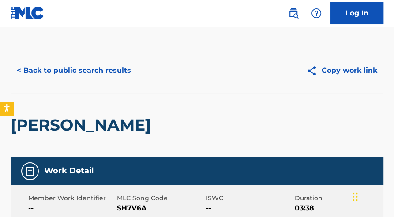
click at [74, 69] on button "< Back to public search results" at bounding box center [74, 71] width 127 height 22
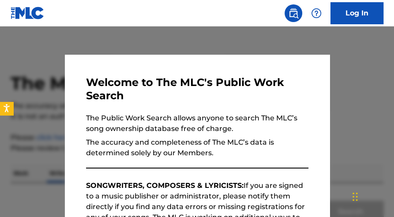
scroll to position [111, 0]
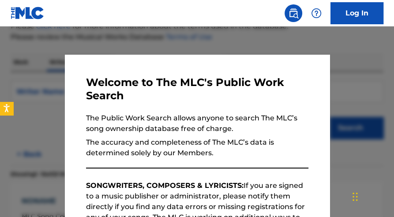
click at [149, 47] on div at bounding box center [197, 135] width 394 height 217
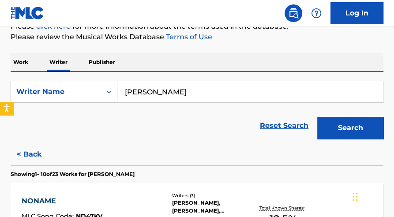
scroll to position [273, 0]
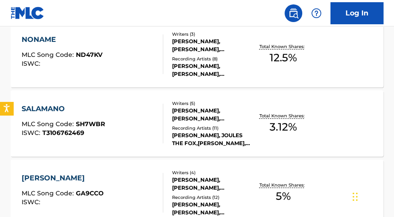
click at [295, 121] on span "3.12 %" at bounding box center [282, 127] width 27 height 16
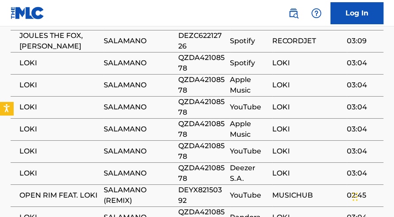
scroll to position [716, 0]
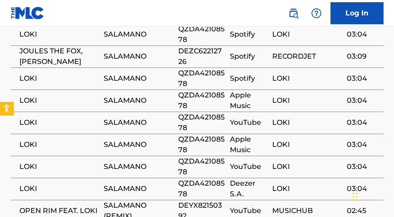
click at [205, 91] on span "QZDA42108578" at bounding box center [201, 100] width 47 height 21
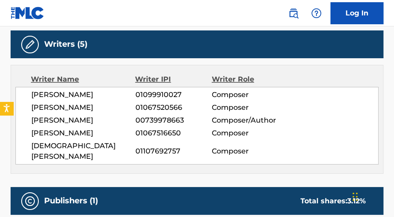
scroll to position [281, 0]
